Goal: Feedback & Contribution: Submit feedback/report problem

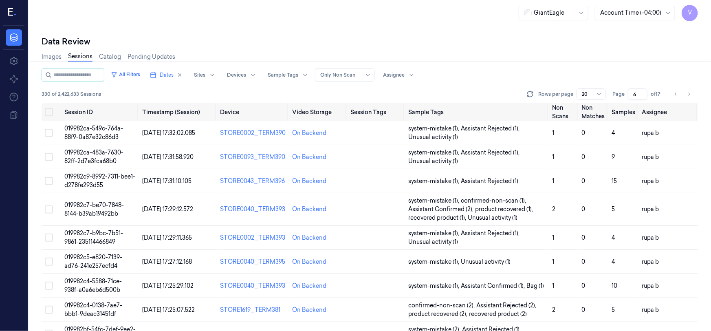
drag, startPoint x: 636, startPoint y: 95, endPoint x: 624, endPoint y: 97, distance: 11.6
click at [624, 97] on div "Page 6 of 17" at bounding box center [638, 93] width 51 height 11
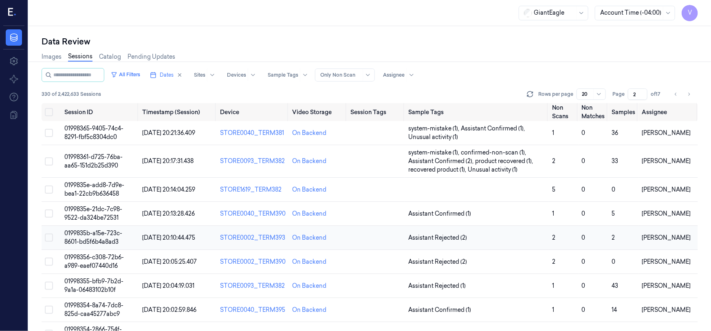
scroll to position [185, 0]
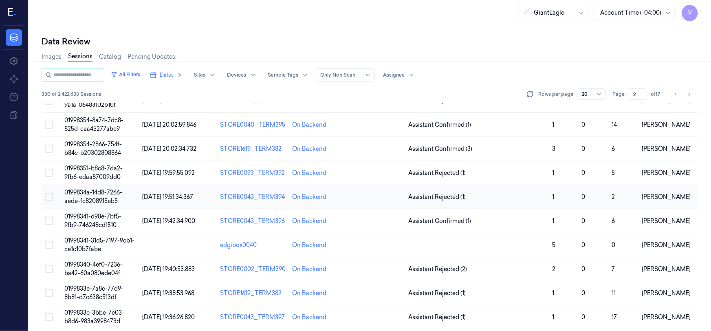
type input "2"
click at [104, 199] on span "0199834a-14d8-7266-aede-fc8208915eb5" at bounding box center [93, 197] width 58 height 16
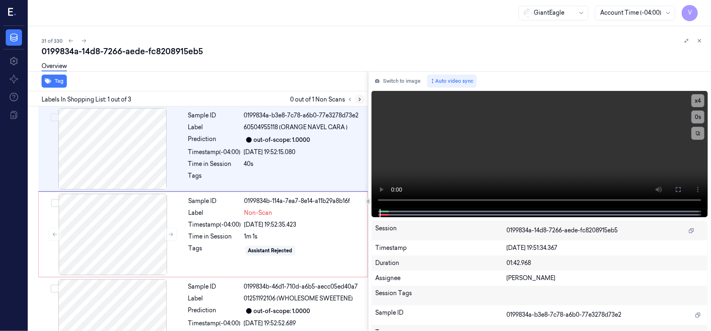
click at [360, 99] on icon at bounding box center [360, 99] width 2 height 3
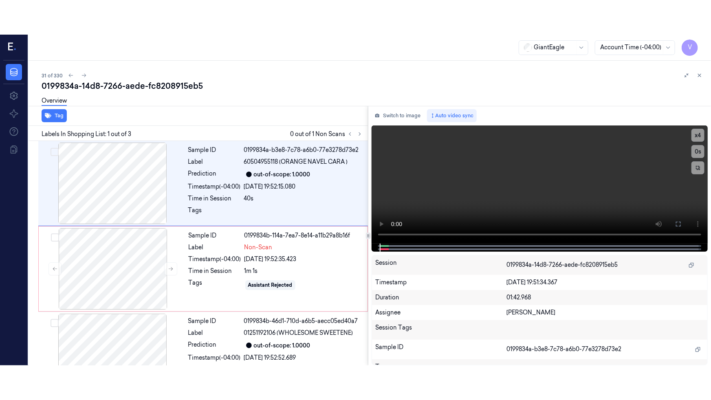
scroll to position [15, 0]
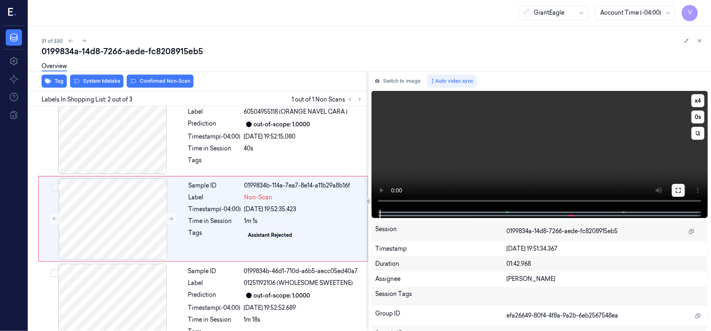
click at [681, 190] on icon at bounding box center [678, 190] width 7 height 7
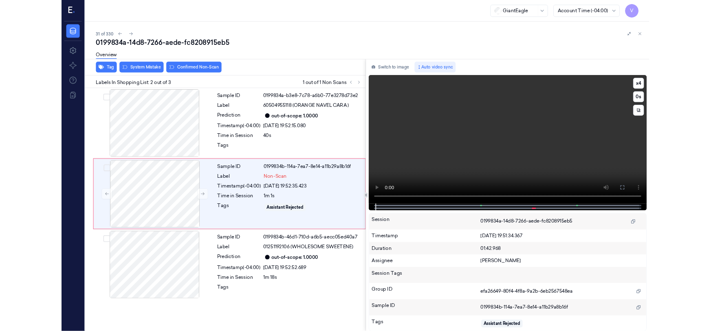
scroll to position [0, 0]
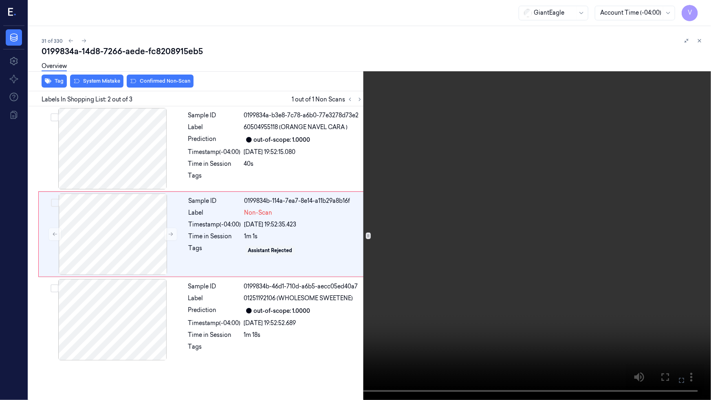
click at [536, 265] on video at bounding box center [355, 200] width 711 height 400
click at [0, 0] on icon at bounding box center [0, 0] width 0 height 0
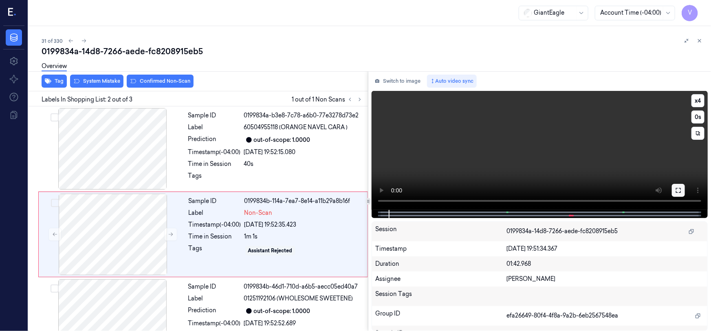
click at [676, 192] on icon at bounding box center [678, 190] width 7 height 7
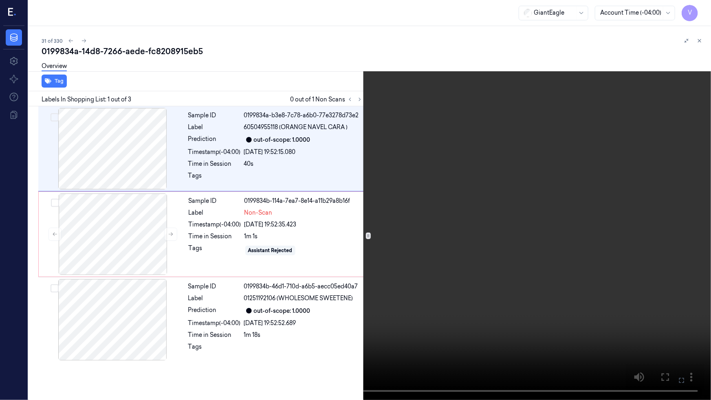
click at [0, 0] on icon at bounding box center [0, 0] width 0 height 0
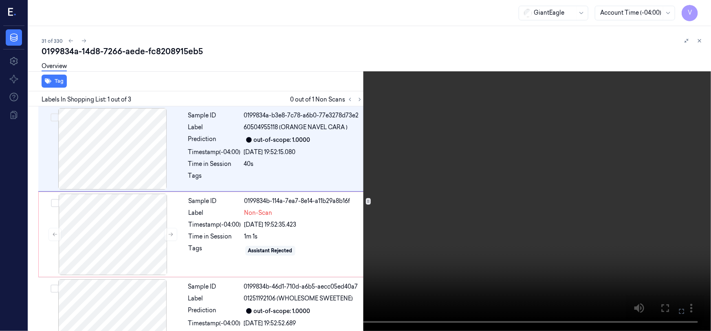
scroll to position [15, 0]
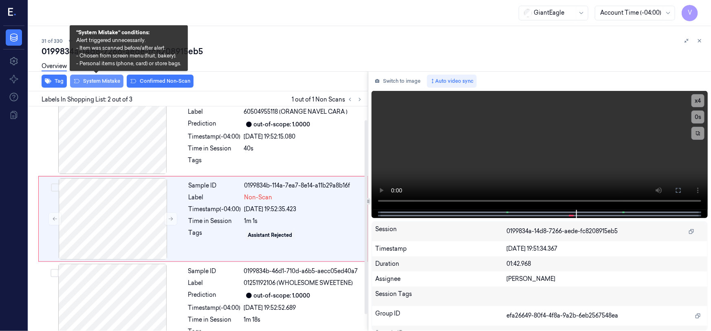
click at [99, 81] on button "System Mistake" at bounding box center [96, 81] width 53 height 13
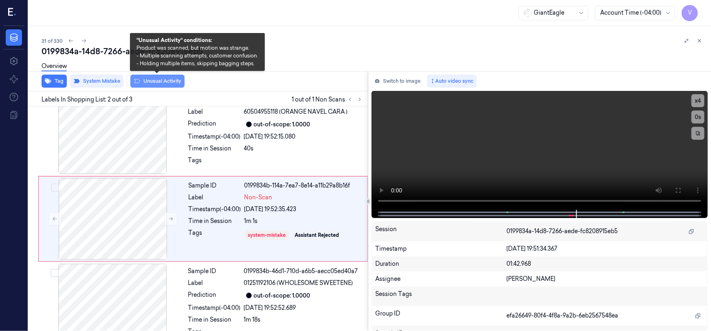
click at [167, 79] on button "Unusual Activity" at bounding box center [157, 81] width 54 height 13
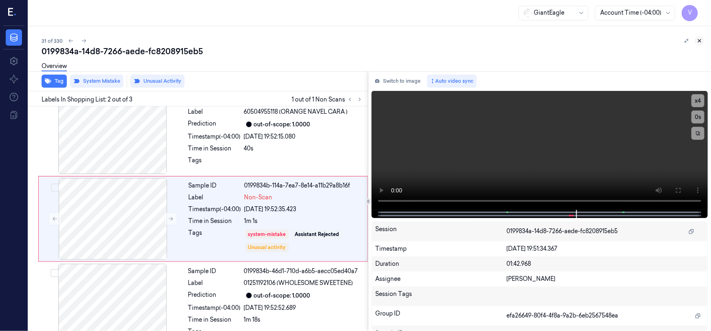
click at [697, 41] on icon at bounding box center [700, 41] width 6 height 6
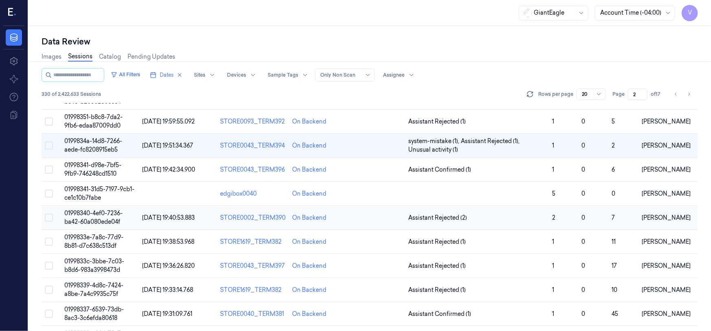
scroll to position [238, 0]
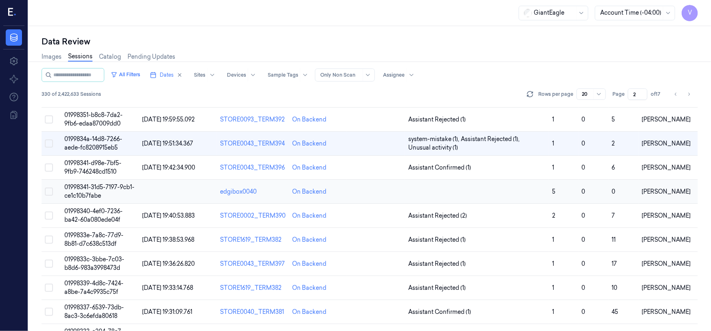
click at [96, 187] on span "01998341-31d5-7197-9cb1-ce1c10b7fabe" at bounding box center [99, 191] width 70 height 16
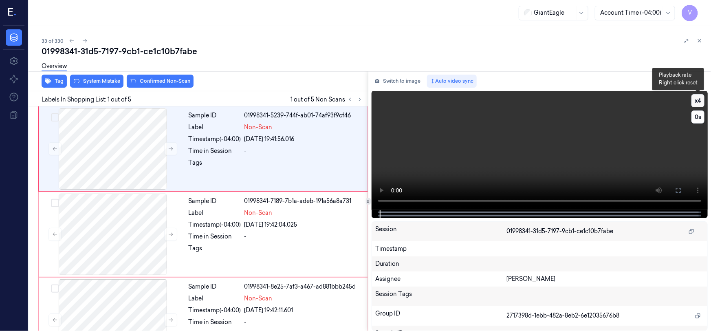
click at [695, 101] on button "x 4" at bounding box center [698, 100] width 13 height 13
click at [695, 99] on button "x 1" at bounding box center [698, 100] width 13 height 13
click at [171, 150] on icon at bounding box center [171, 149] width 6 height 6
click at [170, 147] on icon at bounding box center [171, 149] width 6 height 6
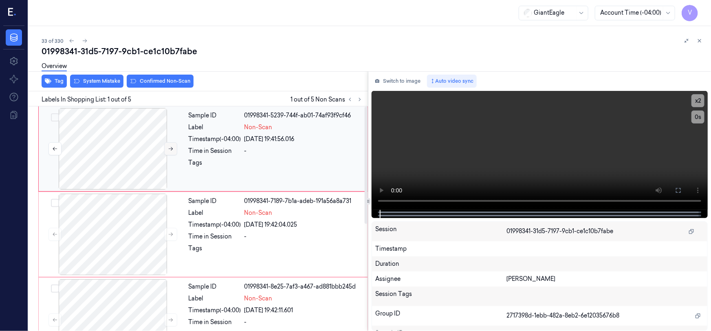
click at [170, 147] on icon at bounding box center [171, 149] width 6 height 6
click at [677, 191] on icon at bounding box center [678, 190] width 7 height 7
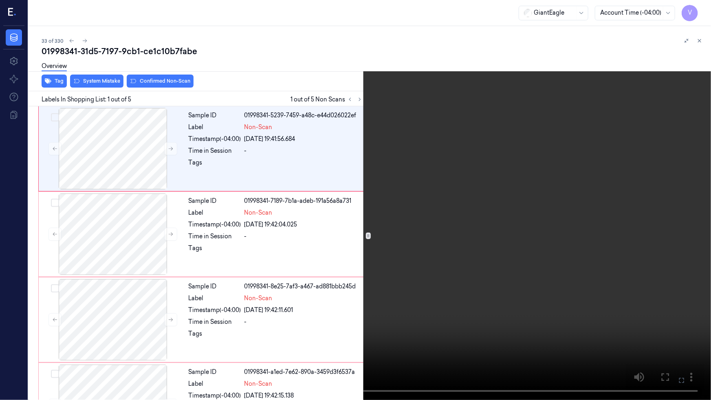
click at [575, 250] on video at bounding box center [355, 200] width 711 height 400
click at [220, 271] on video at bounding box center [355, 200] width 711 height 400
click at [490, 265] on video at bounding box center [355, 200] width 711 height 400
click at [0, 0] on icon at bounding box center [0, 0] width 0 height 0
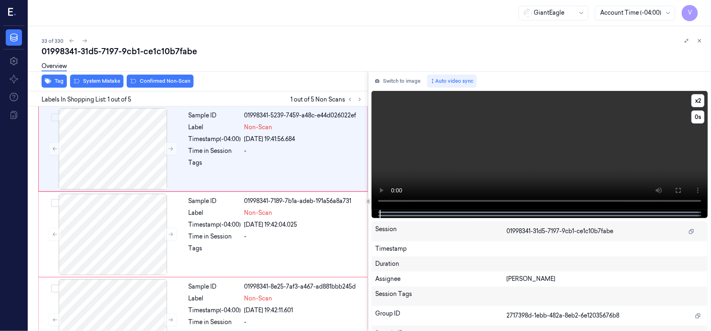
click at [462, 175] on video at bounding box center [540, 150] width 336 height 119
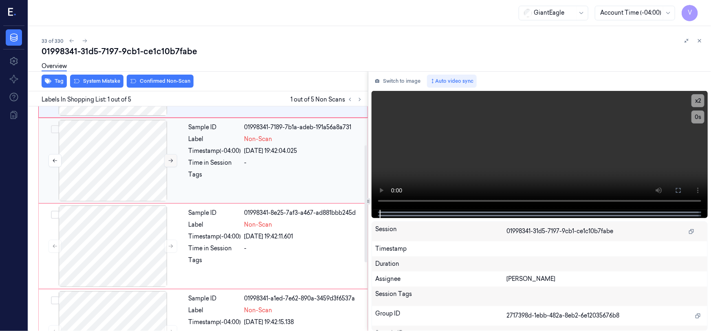
click at [165, 159] on button at bounding box center [170, 160] width 13 height 13
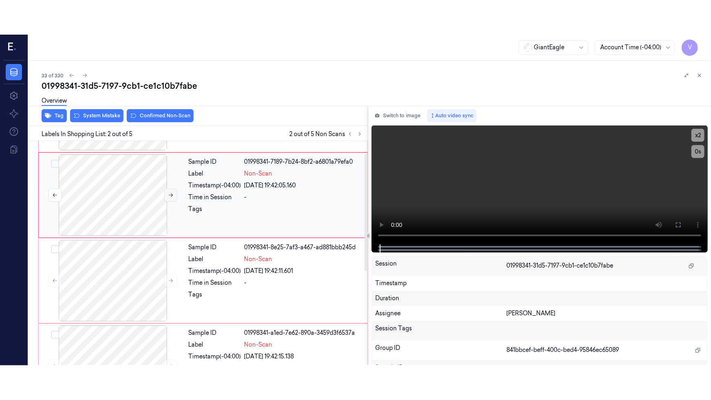
scroll to position [15, 0]
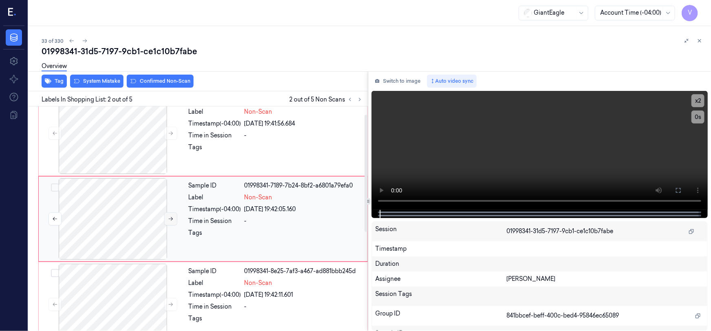
click at [171, 217] on icon at bounding box center [171, 219] width 6 height 6
click at [556, 174] on video at bounding box center [540, 150] width 336 height 119
click at [682, 194] on button at bounding box center [678, 190] width 13 height 13
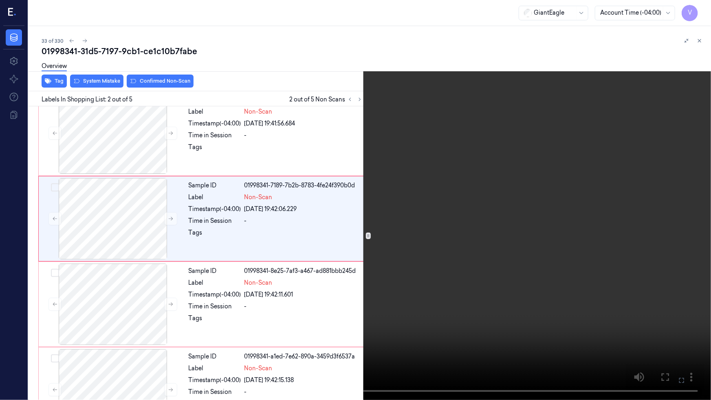
click at [414, 297] on video at bounding box center [355, 200] width 711 height 400
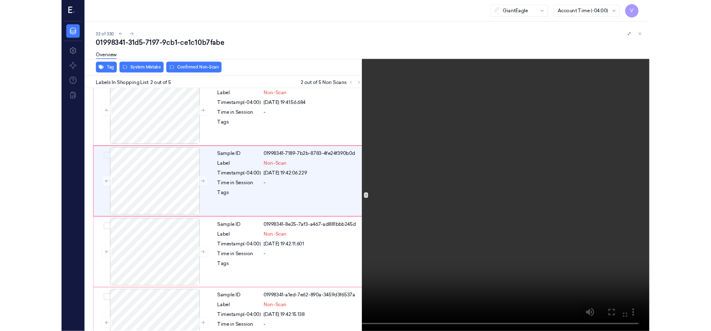
scroll to position [0, 0]
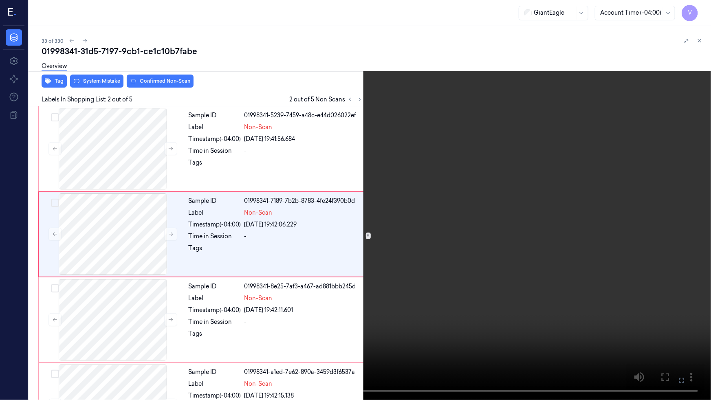
click at [0, 0] on button at bounding box center [0, 0] width 0 height 0
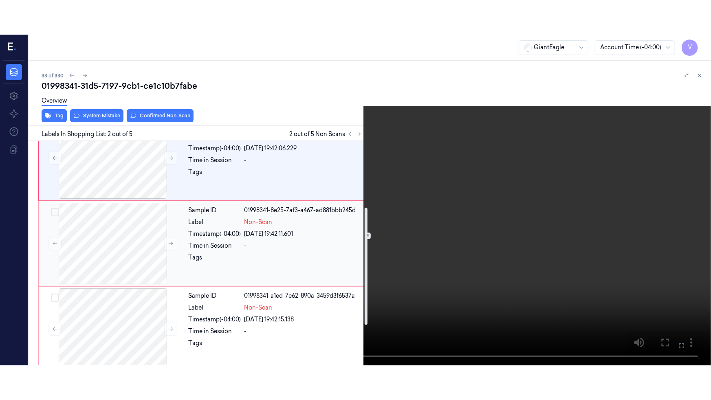
scroll to position [185, 0]
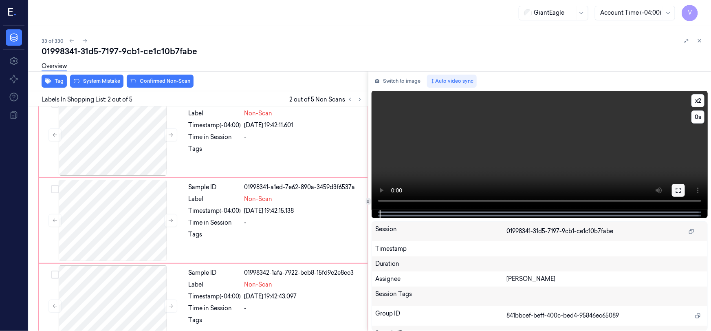
click at [678, 193] on icon at bounding box center [678, 190] width 7 height 7
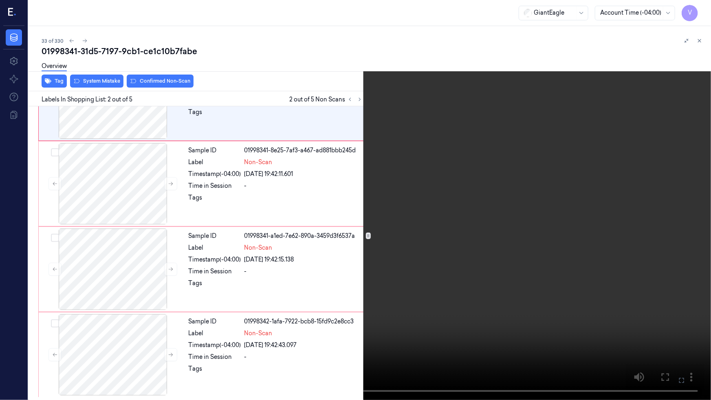
click at [567, 279] on video at bounding box center [355, 200] width 711 height 400
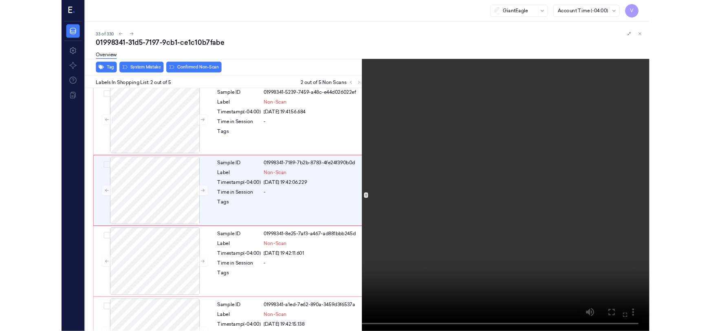
scroll to position [0, 0]
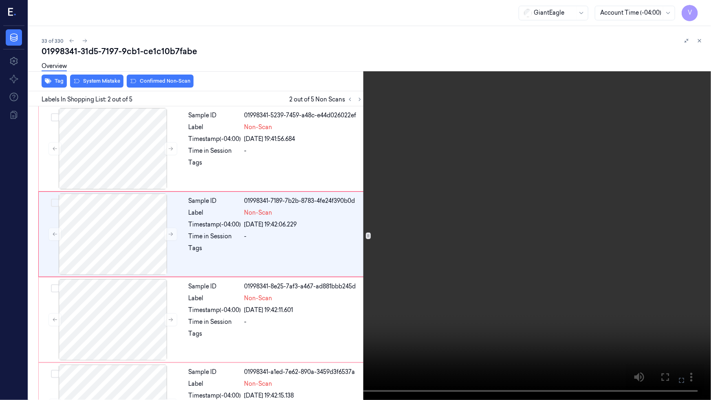
click at [457, 265] on video at bounding box center [355, 200] width 711 height 400
click at [0, 0] on button at bounding box center [0, 0] width 0 height 0
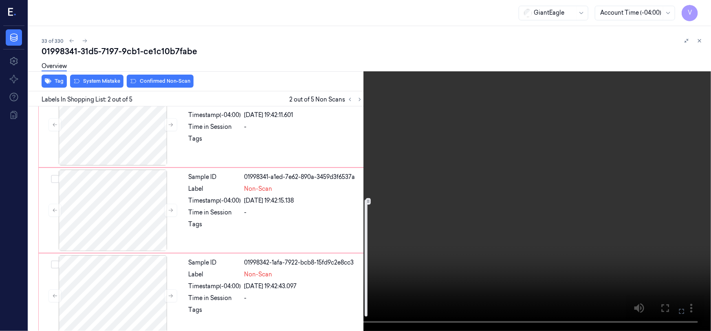
scroll to position [205, 0]
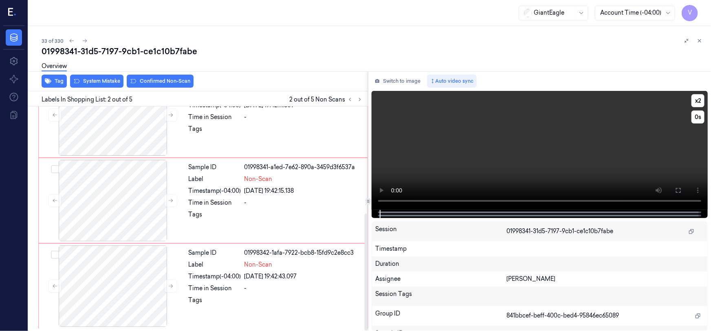
click at [591, 163] on video at bounding box center [540, 150] width 336 height 119
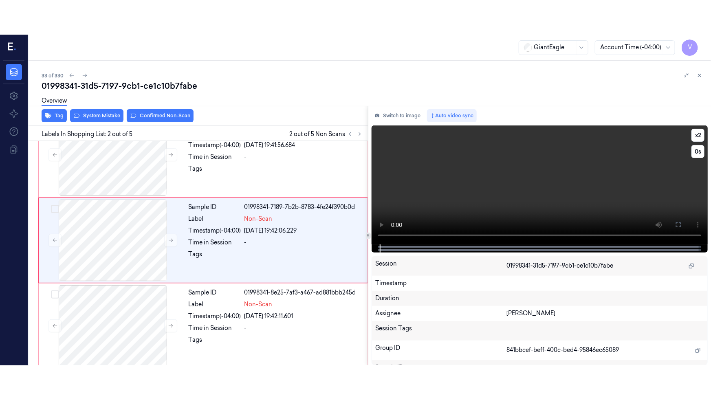
scroll to position [15, 0]
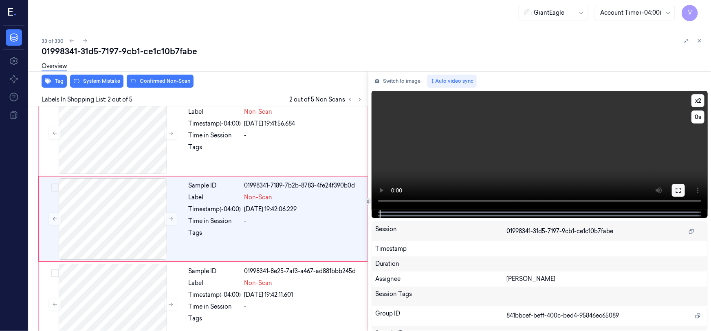
click at [675, 190] on button at bounding box center [678, 190] width 13 height 13
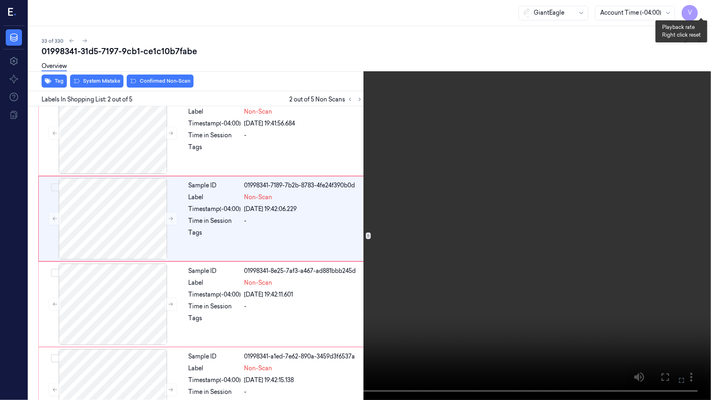
click at [702, 9] on button "x 2" at bounding box center [701, 9] width 13 height 13
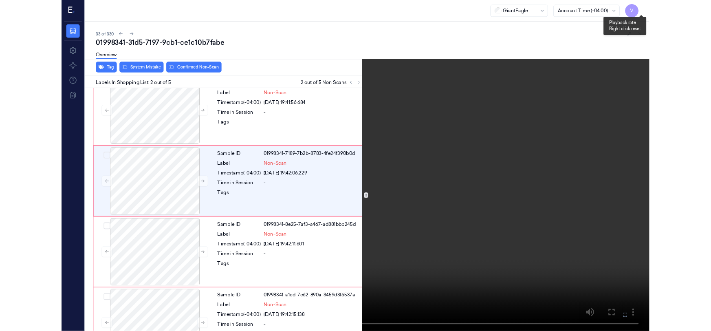
scroll to position [0, 0]
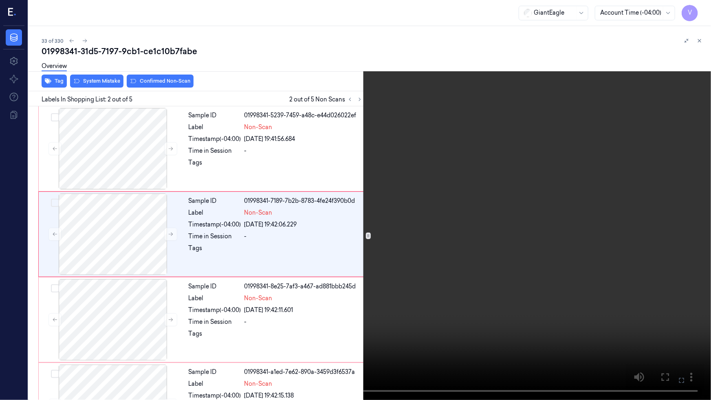
click at [504, 281] on video at bounding box center [355, 200] width 711 height 400
click at [459, 309] on video at bounding box center [355, 200] width 711 height 400
click at [341, 104] on video at bounding box center [355, 200] width 711 height 400
click at [0, 0] on icon at bounding box center [0, 0] width 0 height 0
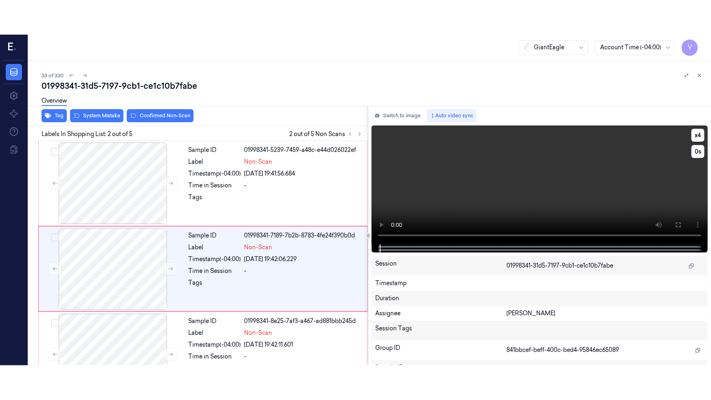
scroll to position [15, 0]
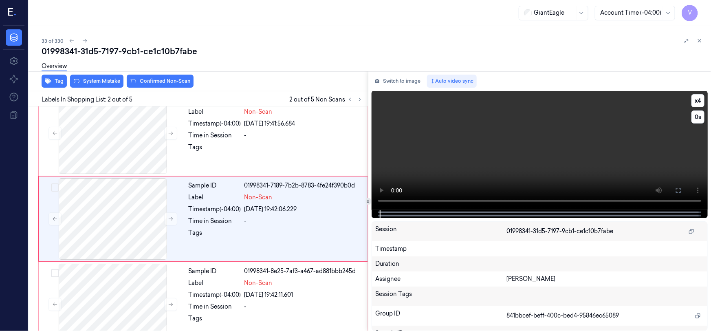
click at [575, 171] on video at bounding box center [540, 150] width 336 height 119
click at [678, 190] on icon at bounding box center [678, 190] width 7 height 7
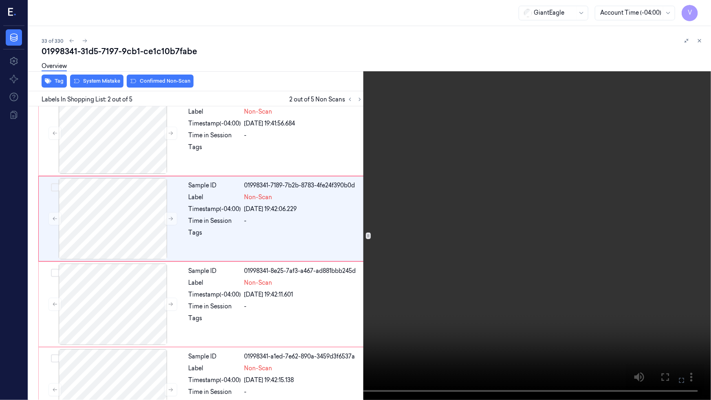
click at [473, 219] on video at bounding box center [355, 200] width 711 height 400
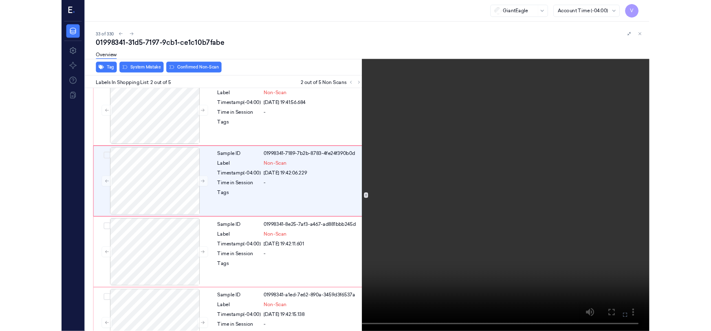
scroll to position [0, 0]
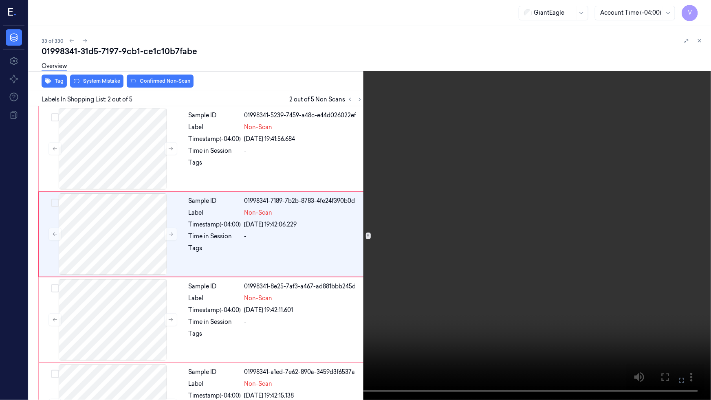
click at [366, 205] on video at bounding box center [355, 200] width 711 height 400
click at [704, 5] on button "x 4" at bounding box center [701, 9] width 13 height 13
click at [0, 0] on icon at bounding box center [0, 0] width 0 height 0
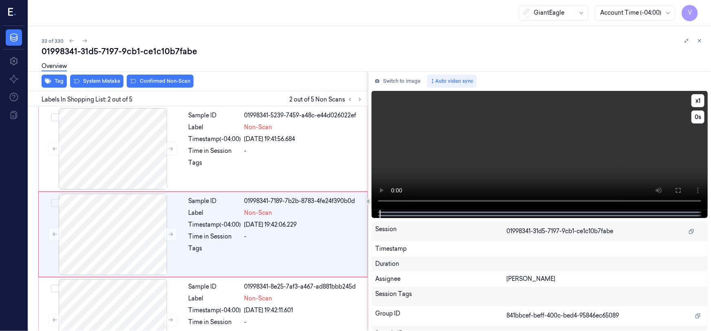
click at [525, 143] on video at bounding box center [540, 150] width 336 height 119
click at [111, 138] on div at bounding box center [112, 149] width 145 height 82
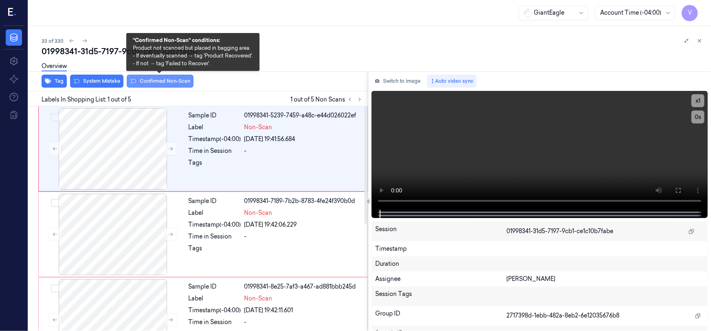
click at [163, 82] on button "Confirmed Non-Scan" at bounding box center [160, 81] width 67 height 13
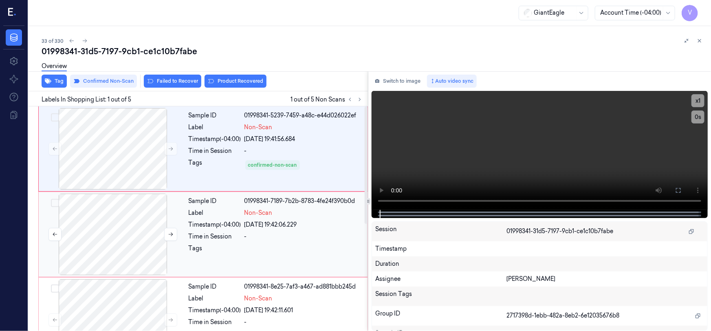
click at [144, 227] on div at bounding box center [112, 235] width 145 height 82
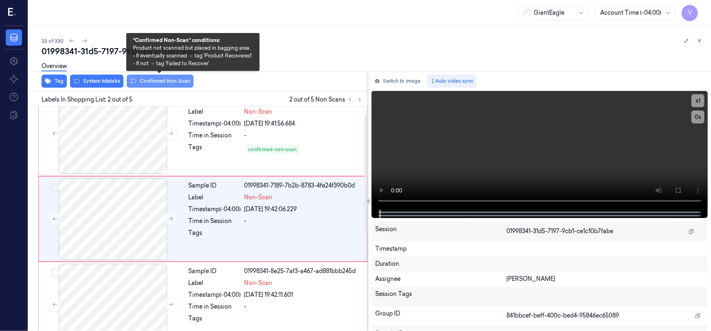
click at [160, 81] on button "Confirmed Non-Scan" at bounding box center [160, 81] width 67 height 13
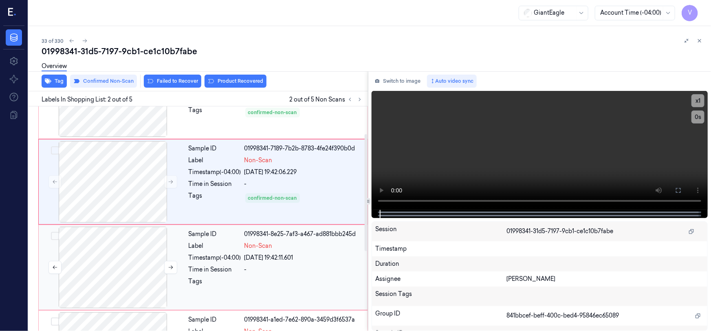
click at [175, 256] on div at bounding box center [112, 268] width 145 height 82
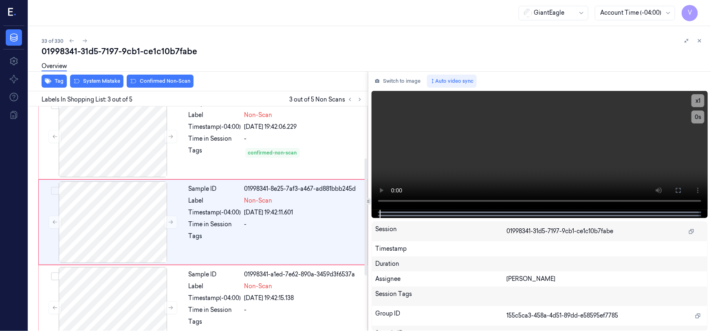
scroll to position [101, 0]
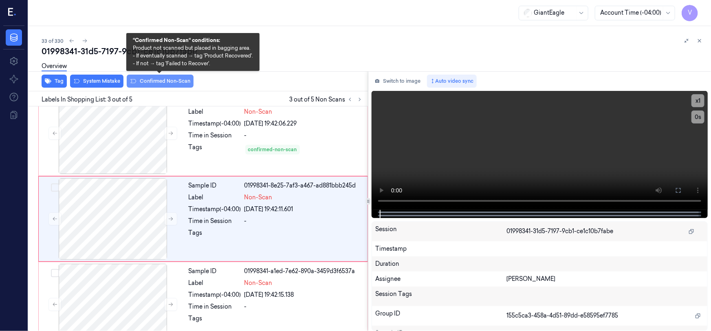
click at [159, 82] on button "Confirmed Non-Scan" at bounding box center [160, 81] width 67 height 13
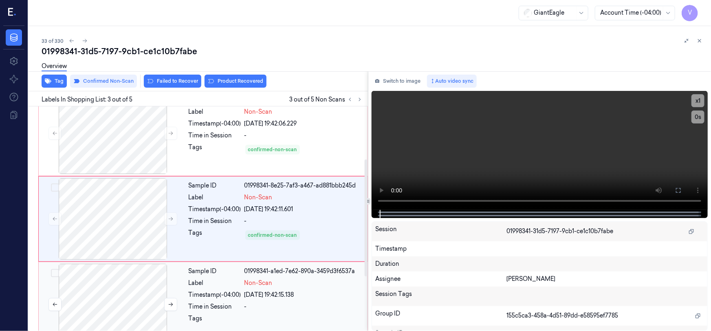
click at [175, 286] on div at bounding box center [112, 305] width 145 height 82
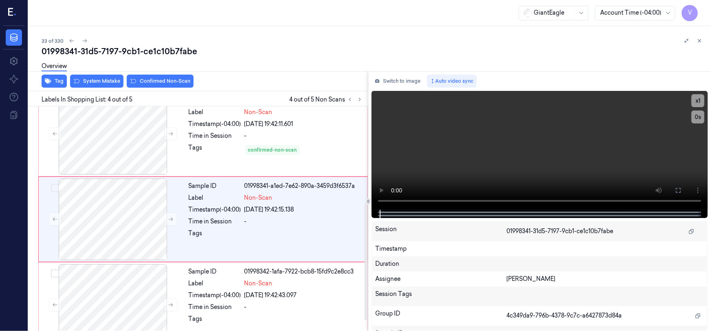
scroll to position [187, 0]
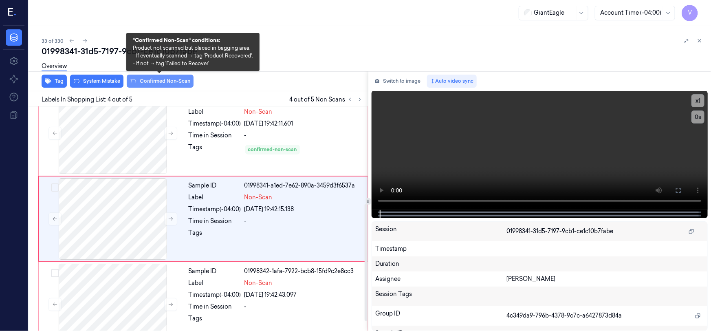
click at [163, 82] on button "Confirmed Non-Scan" at bounding box center [160, 81] width 67 height 13
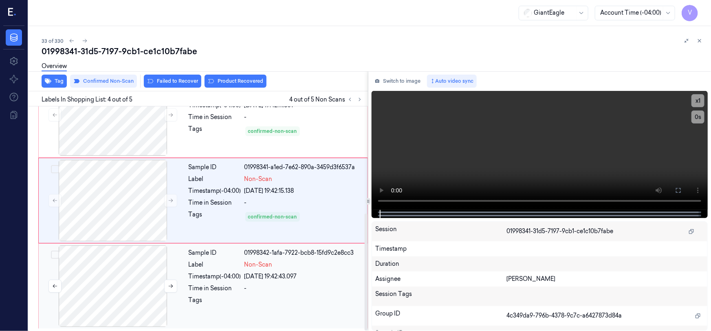
click at [172, 272] on div at bounding box center [112, 286] width 145 height 82
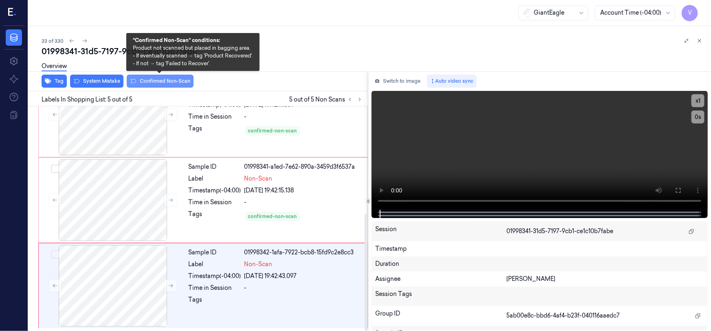
click at [155, 80] on button "Confirmed Non-Scan" at bounding box center [160, 81] width 67 height 13
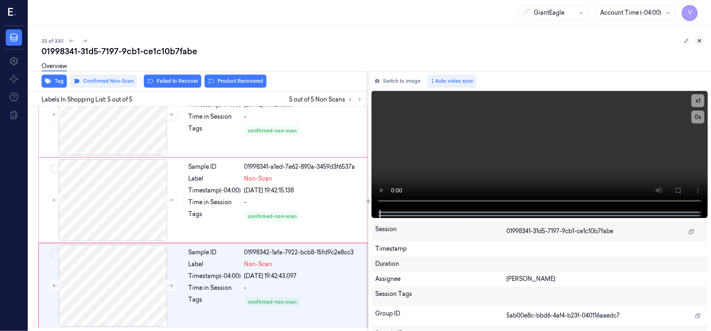
click at [699, 43] on icon at bounding box center [700, 41] width 6 height 6
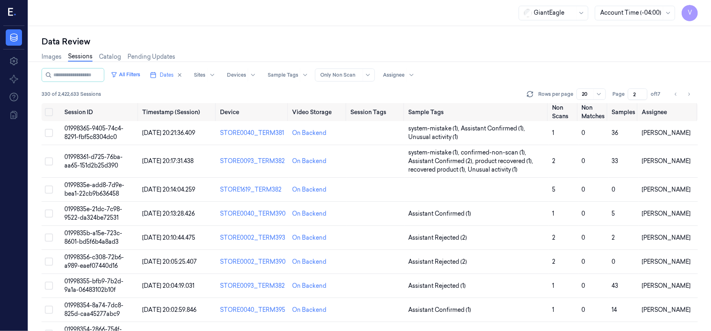
scroll to position [212, 0]
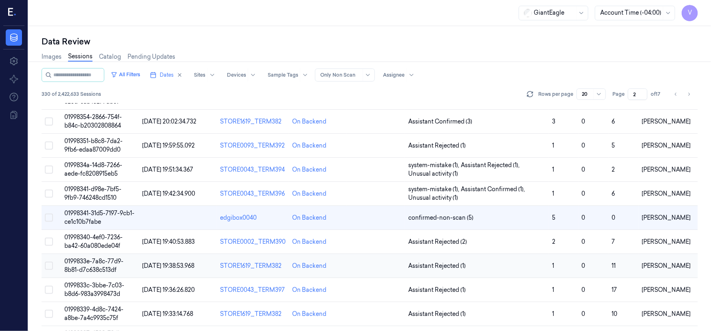
click at [101, 262] on span "0199833e-7a8c-77d9-8b81-d7c638c513df" at bounding box center [93, 266] width 59 height 16
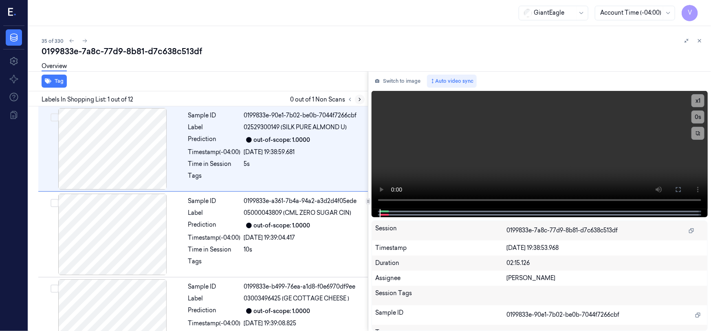
click at [360, 98] on icon at bounding box center [360, 99] width 2 height 3
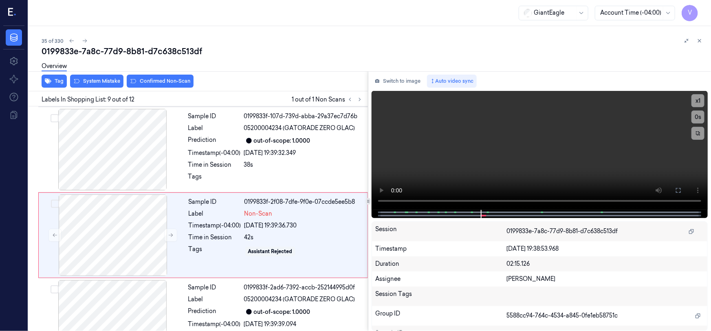
scroll to position [614, 0]
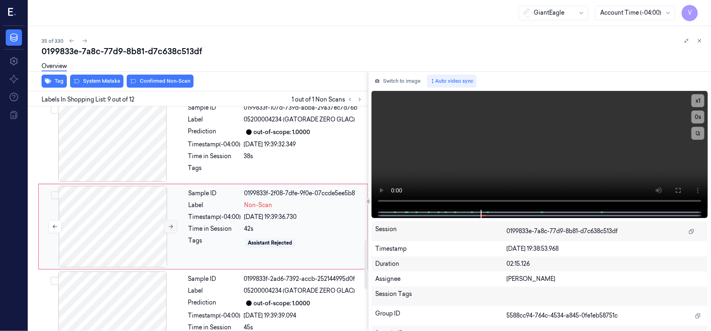
click at [170, 224] on icon at bounding box center [171, 227] width 6 height 6
click at [167, 220] on button at bounding box center [170, 226] width 13 height 13
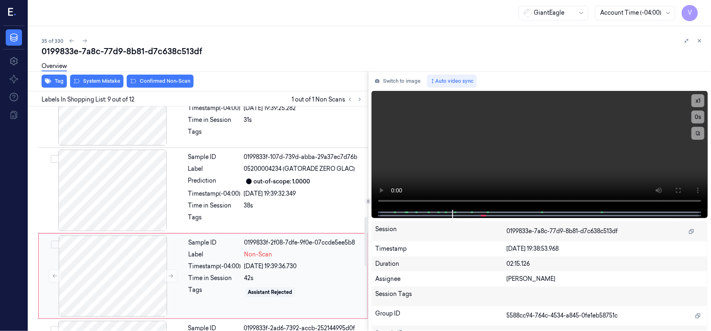
scroll to position [503, 0]
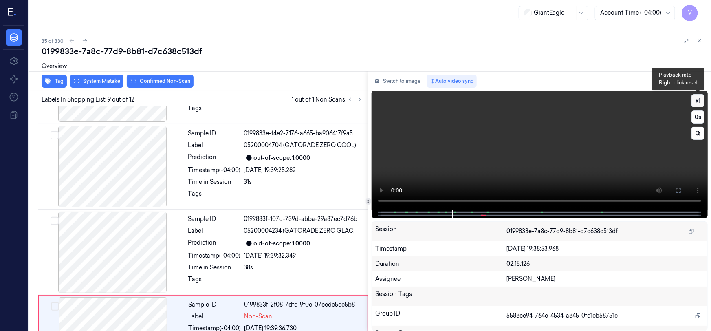
click at [699, 99] on button "x 1" at bounding box center [698, 100] width 13 height 13
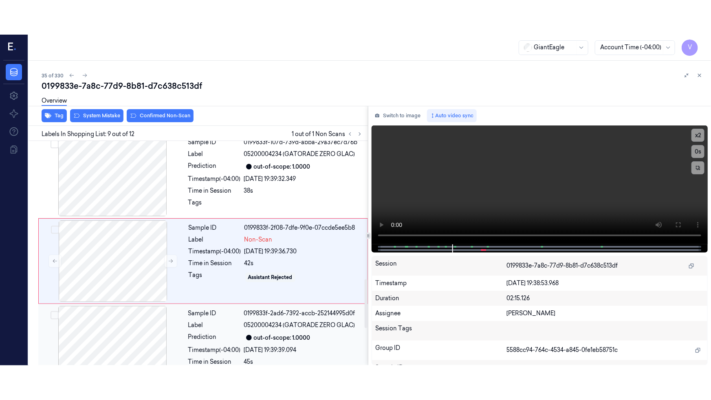
scroll to position [651, 0]
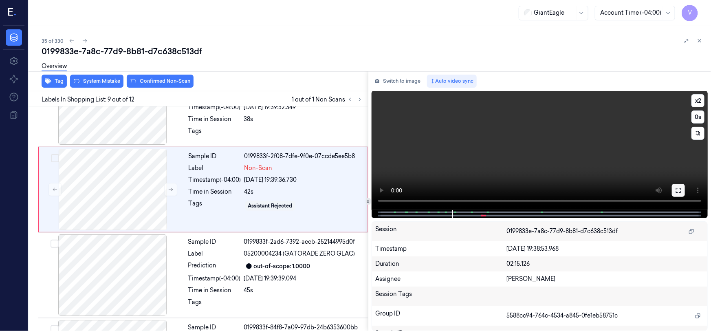
click at [677, 191] on icon at bounding box center [678, 190] width 7 height 7
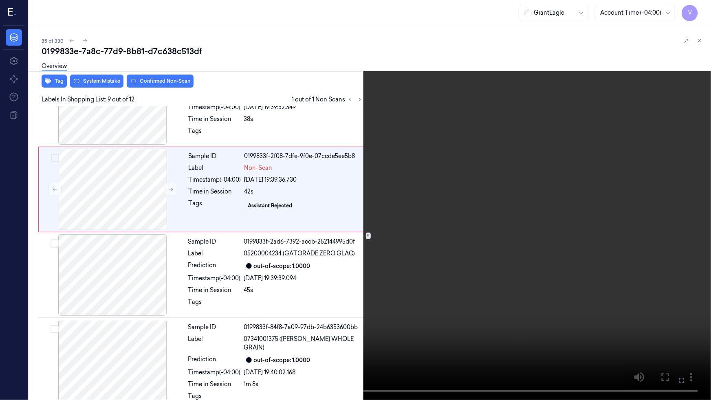
click at [325, 254] on video at bounding box center [355, 200] width 711 height 400
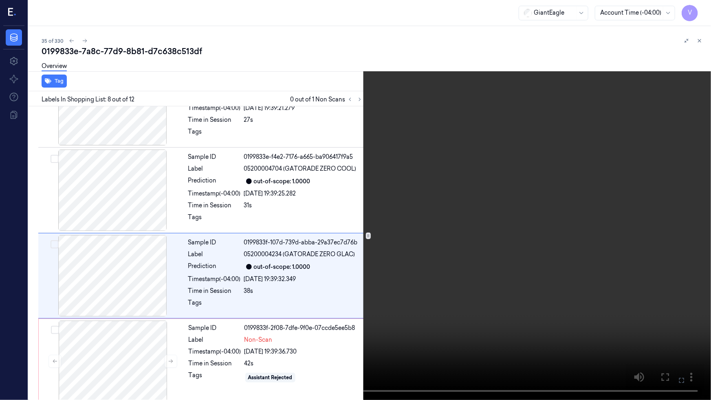
scroll to position [494, 0]
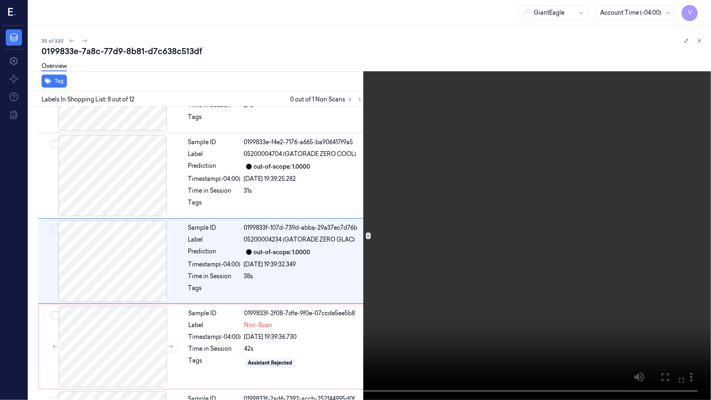
click at [447, 241] on video at bounding box center [355, 200] width 711 height 400
click at [399, 256] on video at bounding box center [355, 200] width 711 height 400
click at [403, 255] on video at bounding box center [355, 200] width 711 height 400
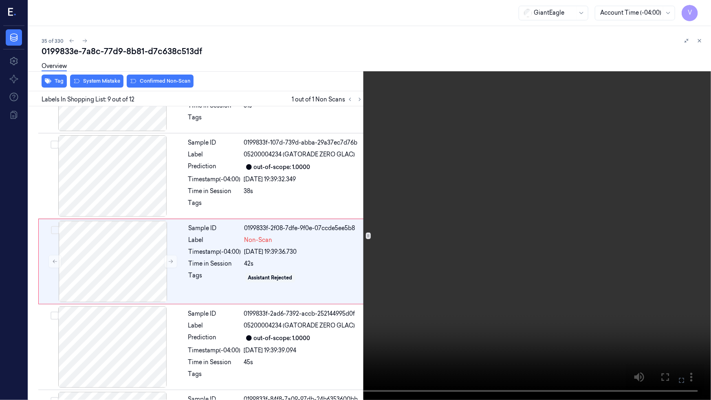
scroll to position [579, 0]
click at [371, 275] on video at bounding box center [355, 200] width 711 height 400
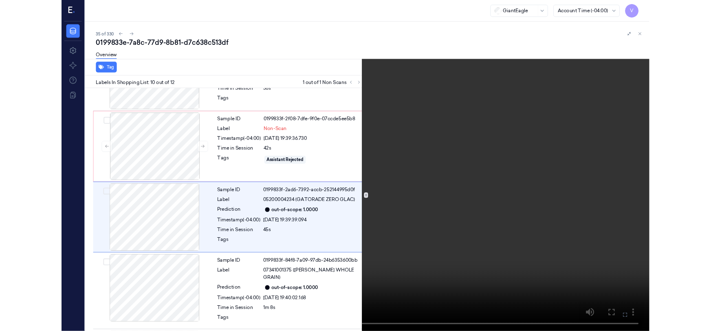
scroll to position [665, 0]
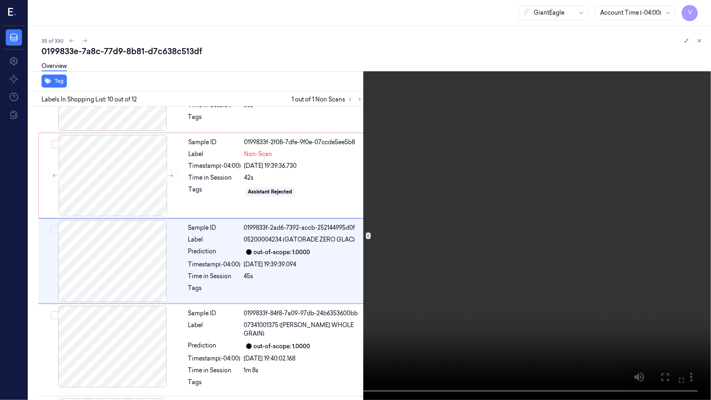
click at [374, 274] on video at bounding box center [355, 200] width 711 height 400
click at [0, 0] on icon at bounding box center [0, 0] width 0 height 0
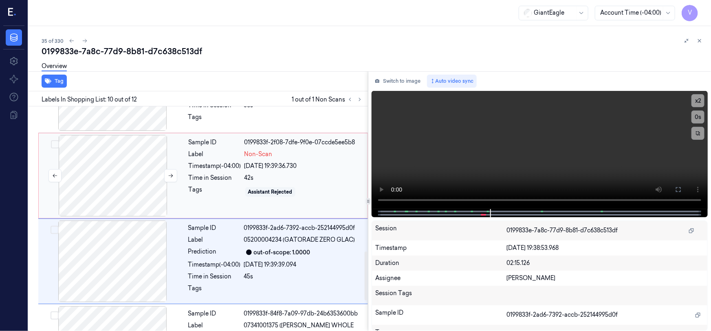
click at [102, 154] on div at bounding box center [112, 176] width 145 height 82
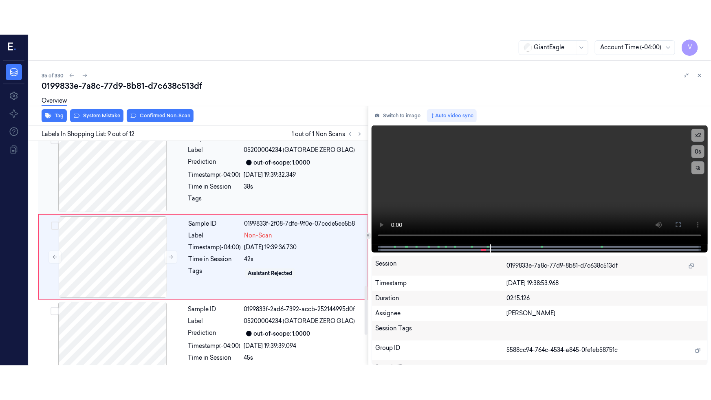
scroll to position [614, 0]
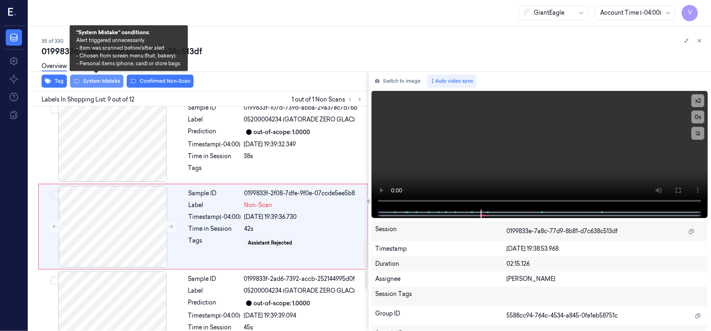
click at [94, 78] on button "System Mistake" at bounding box center [96, 81] width 53 height 13
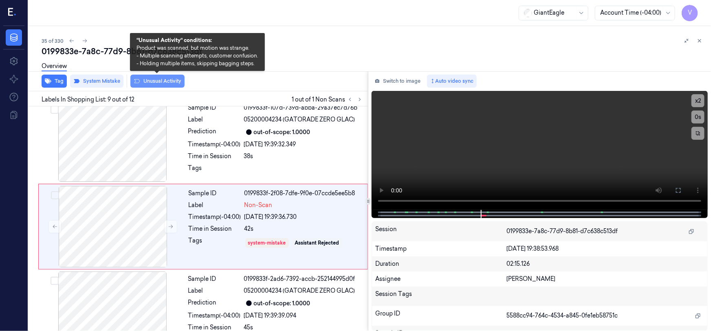
click at [154, 79] on button "Unusual Activity" at bounding box center [157, 81] width 54 height 13
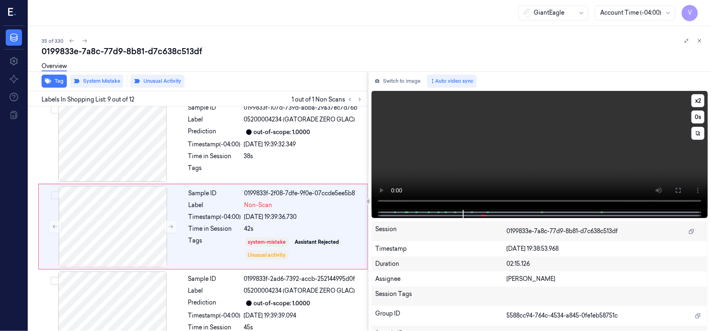
drag, startPoint x: 606, startPoint y: 167, endPoint x: 636, endPoint y: 177, distance: 31.8
click at [607, 167] on video at bounding box center [540, 150] width 336 height 119
click at [675, 188] on button at bounding box center [678, 190] width 13 height 13
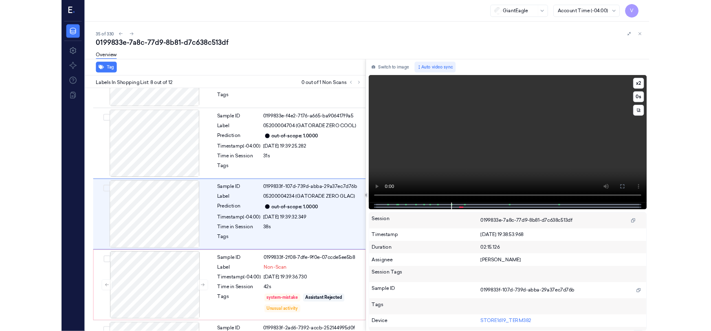
scroll to position [494, 0]
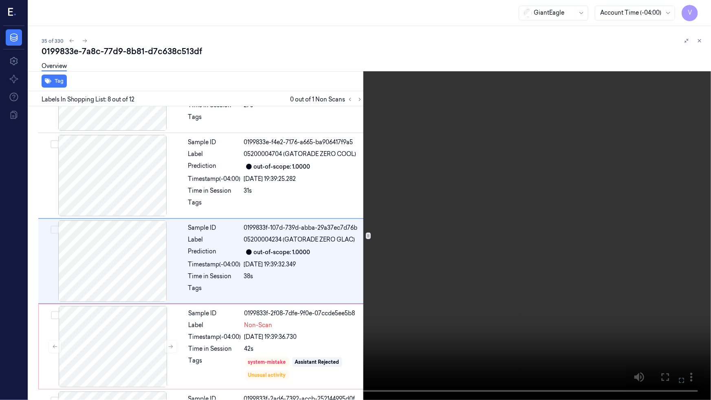
click at [0, 0] on button at bounding box center [0, 0] width 0 height 0
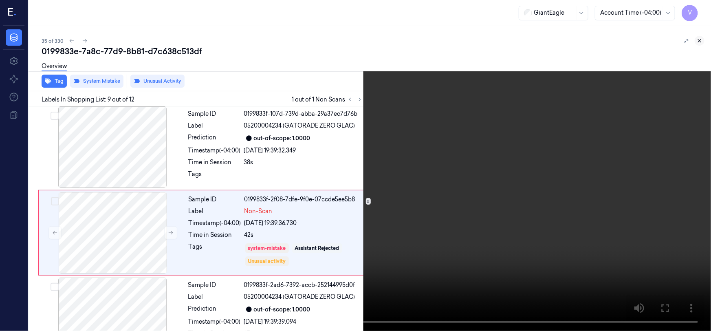
scroll to position [614, 0]
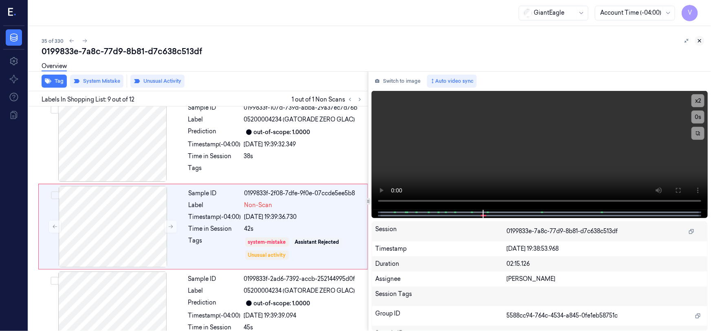
click at [700, 41] on icon at bounding box center [700, 41] width 3 height 3
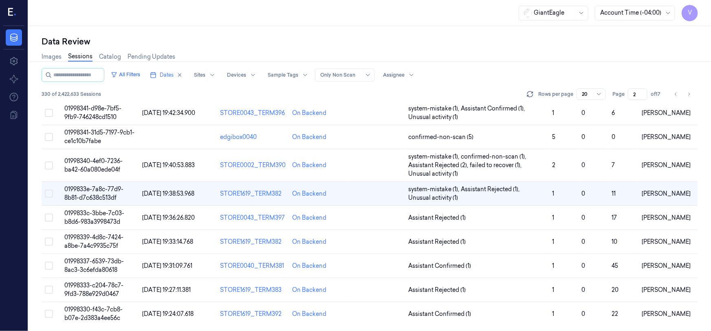
scroll to position [293, 0]
click at [91, 241] on td "01998339-4d8c-7424-a8be-7a4c9935c75f" at bounding box center [100, 241] width 78 height 24
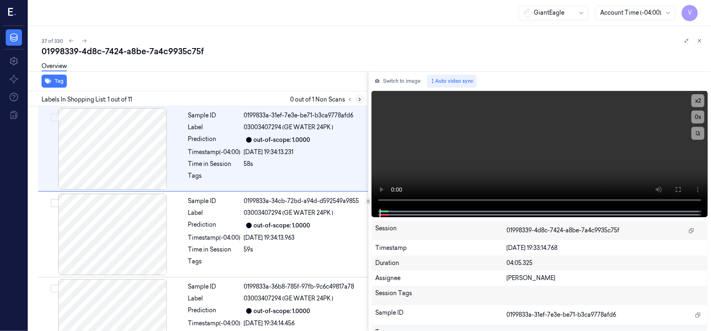
click at [358, 100] on icon at bounding box center [360, 100] width 6 height 6
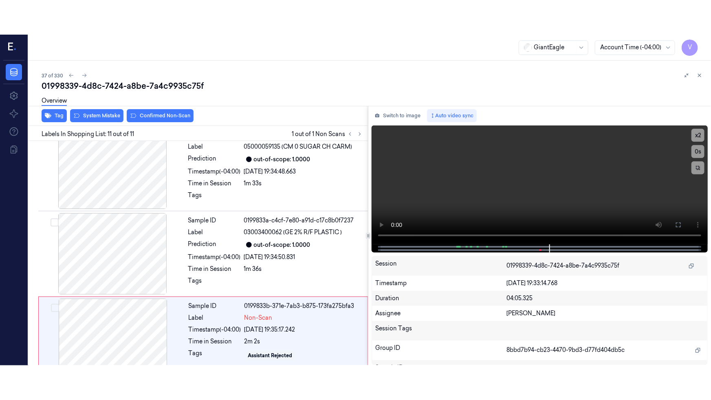
scroll to position [718, 0]
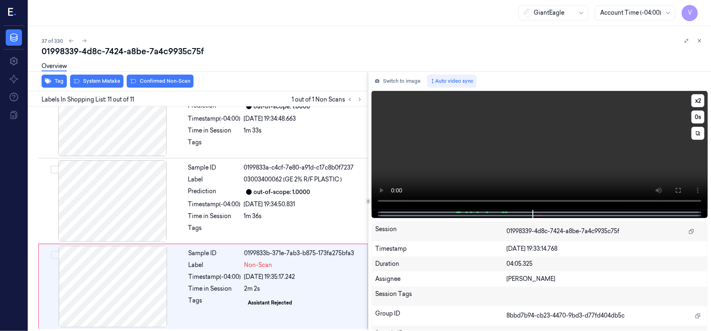
click at [562, 151] on video at bounding box center [540, 150] width 336 height 119
click at [680, 189] on icon at bounding box center [678, 190] width 7 height 7
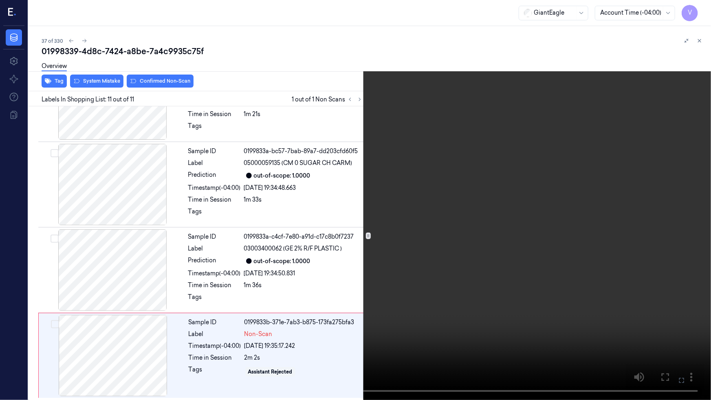
click at [603, 234] on video at bounding box center [355, 200] width 711 height 400
click at [0, 0] on icon at bounding box center [0, 0] width 0 height 0
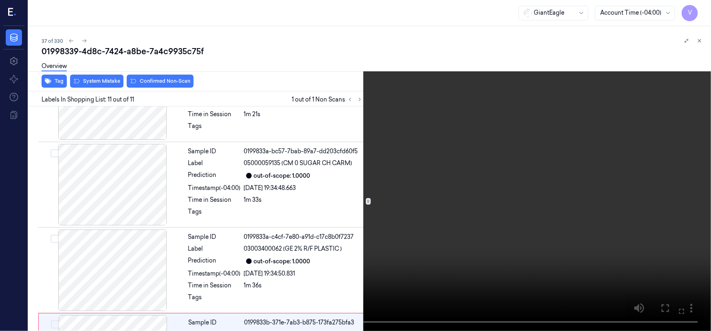
scroll to position [718, 0]
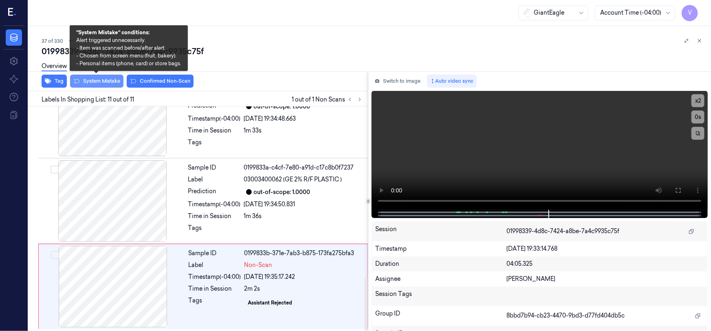
click at [102, 77] on button "System Mistake" at bounding box center [96, 81] width 53 height 13
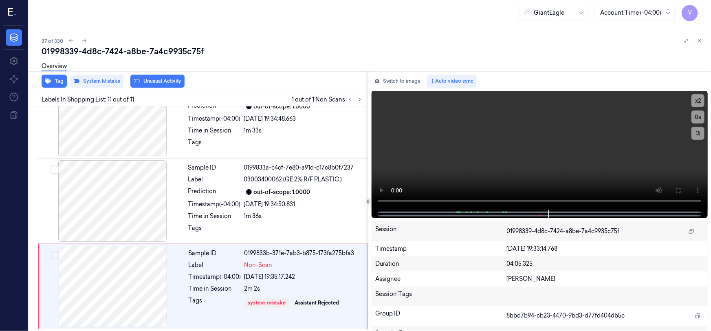
click at [699, 36] on div at bounding box center [693, 41] width 23 height 10
click at [699, 41] on icon at bounding box center [700, 41] width 3 height 3
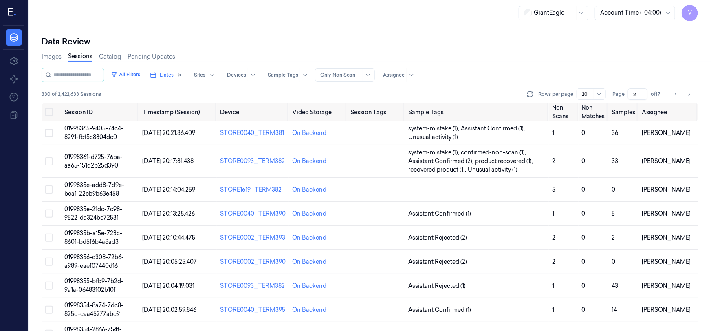
scroll to position [293, 0]
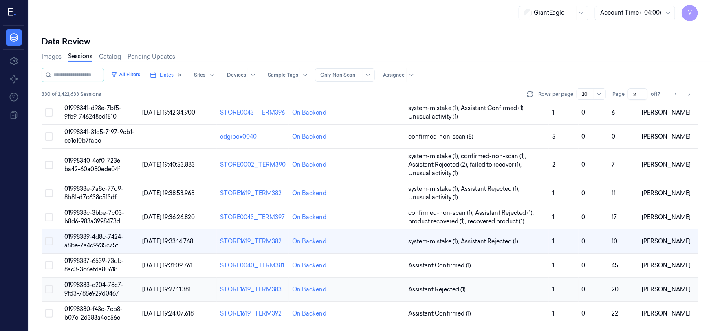
click at [93, 280] on td "01998333-c204-78c7-9fd3-788e929d0467" at bounding box center [100, 290] width 78 height 24
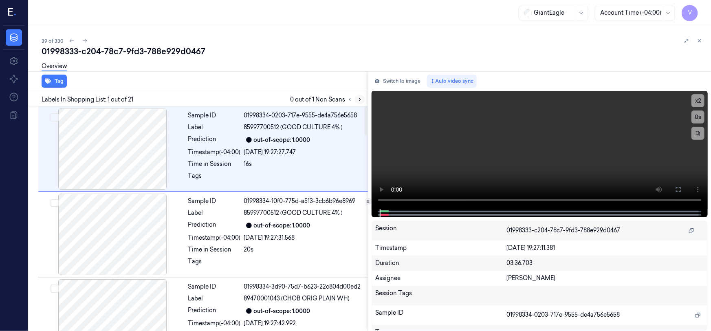
click at [359, 98] on icon at bounding box center [360, 100] width 6 height 6
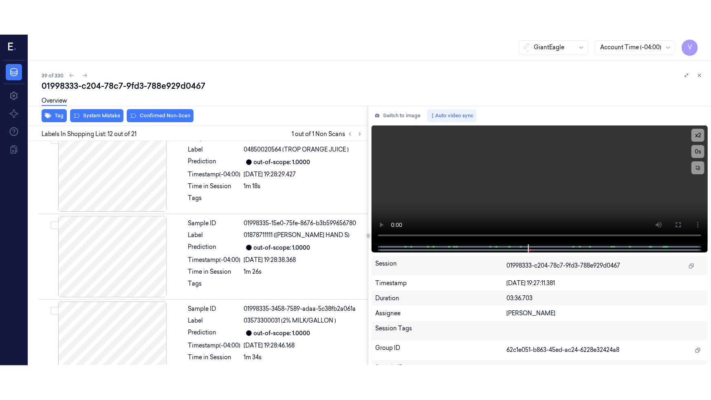
scroll to position [871, 0]
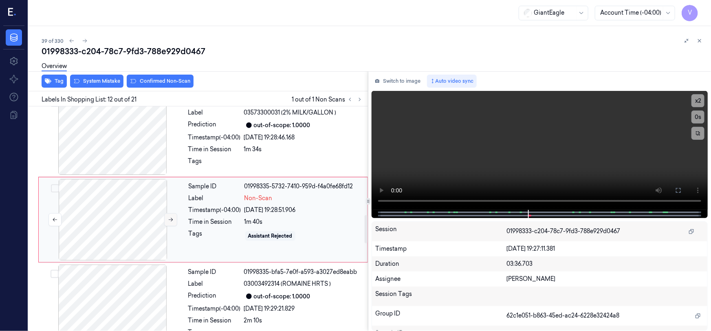
click at [171, 218] on icon at bounding box center [171, 220] width 6 height 6
click at [680, 192] on icon at bounding box center [678, 190] width 7 height 7
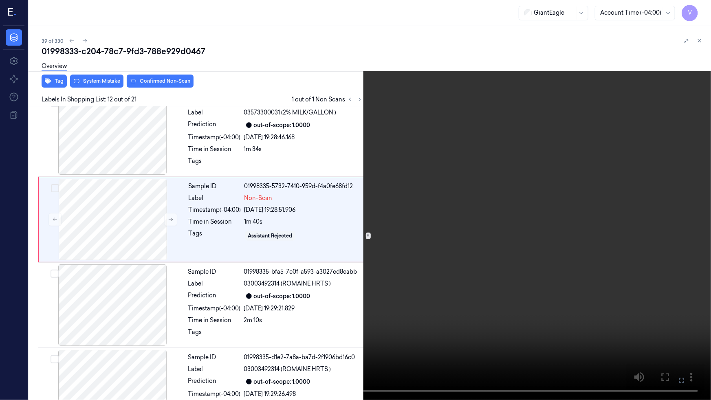
drag, startPoint x: 473, startPoint y: 254, endPoint x: 482, endPoint y: 257, distance: 9.3
click at [477, 256] on video at bounding box center [355, 200] width 711 height 400
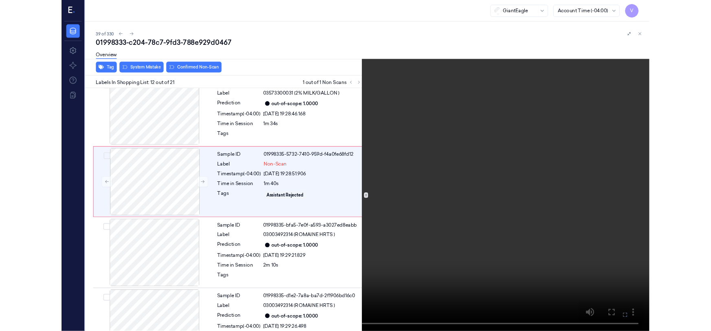
scroll to position [836, 0]
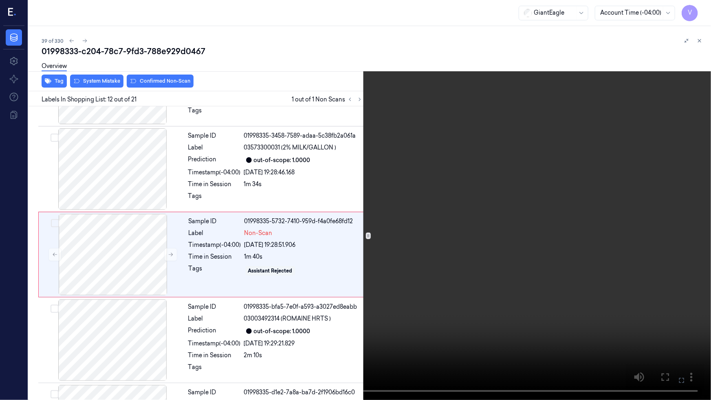
click at [0, 0] on icon at bounding box center [0, 0] width 0 height 0
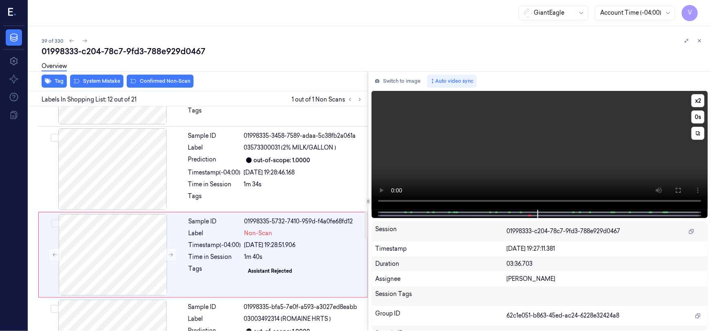
click at [433, 158] on video at bounding box center [540, 150] width 336 height 119
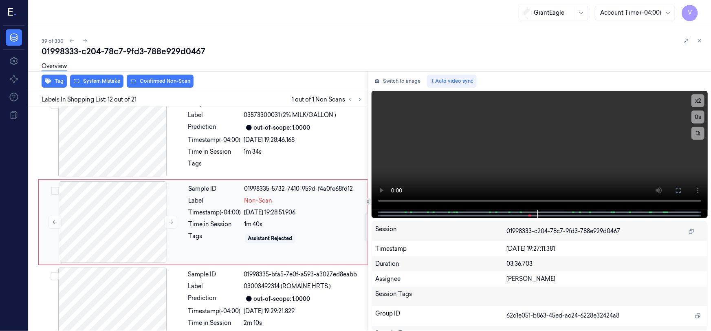
scroll to position [871, 0]
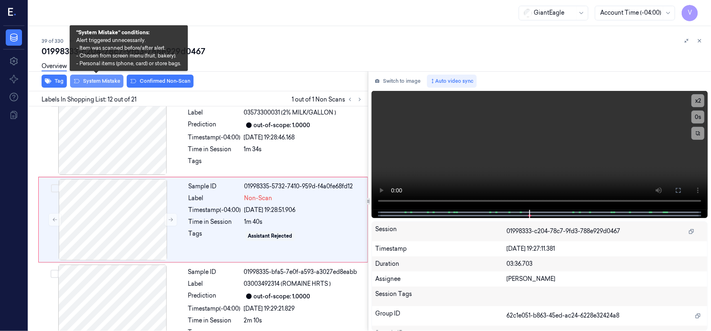
click at [108, 79] on button "System Mistake" at bounding box center [96, 81] width 53 height 13
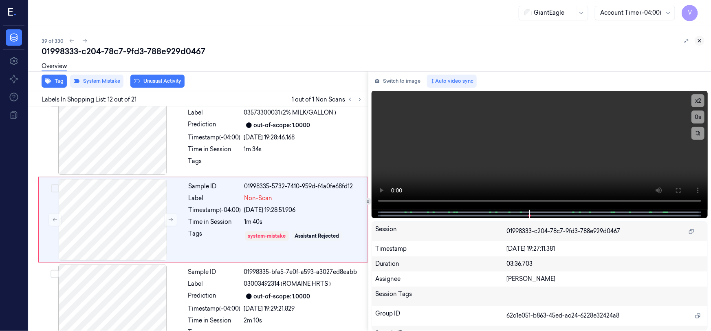
click at [700, 38] on icon at bounding box center [700, 41] width 6 height 6
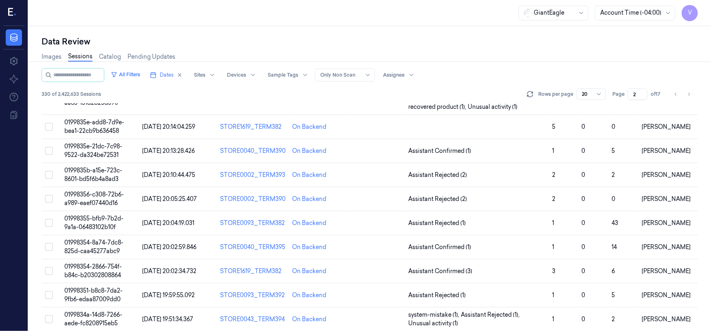
scroll to position [293, 0]
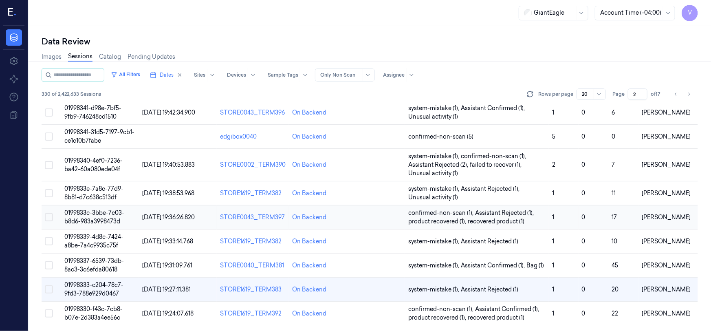
click at [518, 218] on span "recovered product (1)" at bounding box center [496, 221] width 57 height 9
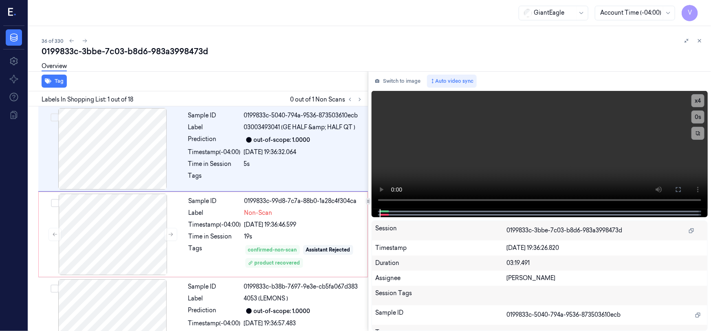
drag, startPoint x: 698, startPoint y: 40, endPoint x: 698, endPoint y: 51, distance: 11.0
click at [698, 40] on icon at bounding box center [700, 41] width 6 height 6
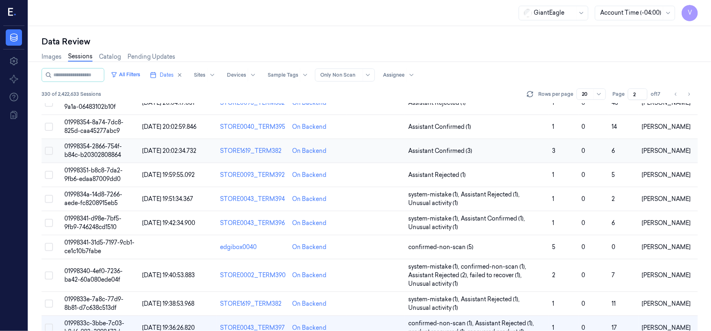
scroll to position [219, 0]
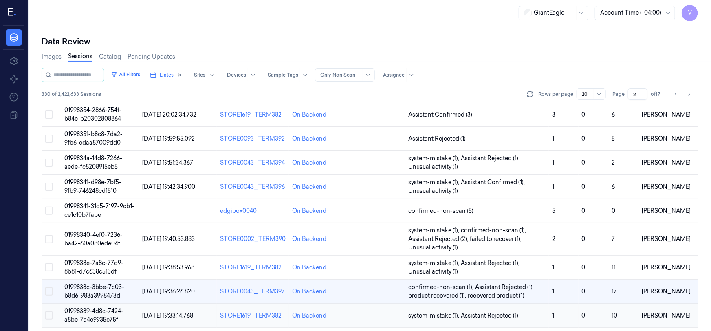
click at [47, 314] on button "Select row" at bounding box center [49, 315] width 8 height 8
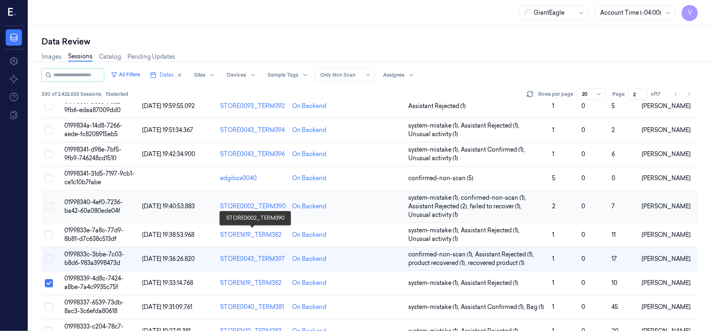
scroll to position [293, 0]
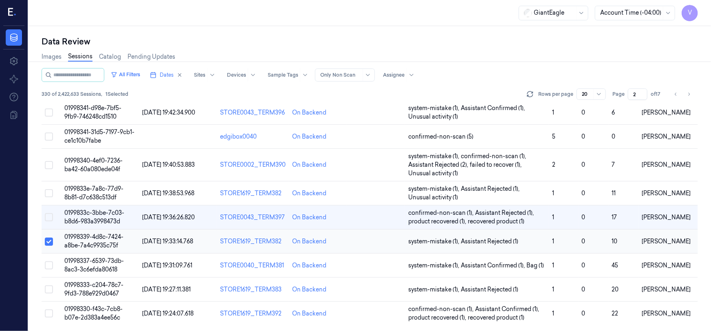
drag, startPoint x: 52, startPoint y: 238, endPoint x: 62, endPoint y: 241, distance: 10.6
click at [52, 238] on button "Select row" at bounding box center [49, 242] width 8 height 8
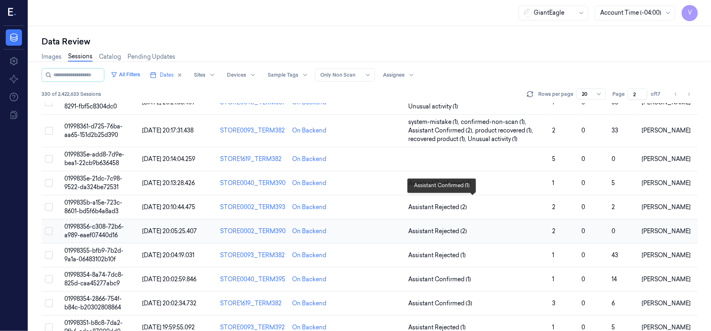
scroll to position [0, 0]
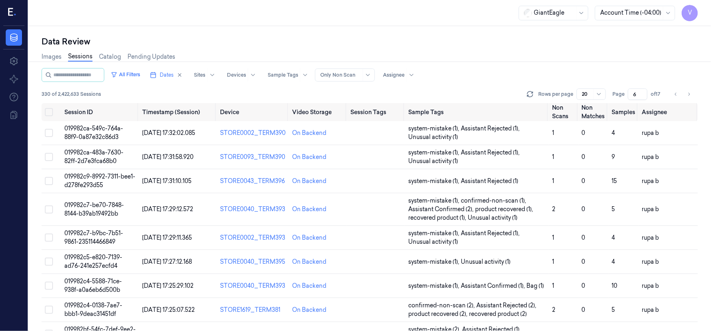
drag, startPoint x: 637, startPoint y: 93, endPoint x: 622, endPoint y: 101, distance: 17.3
click at [622, 101] on div "All Filters Dates Sites Devices Sample Tags Alert Type Only Non Scan Assignee 3…" at bounding box center [370, 85] width 657 height 35
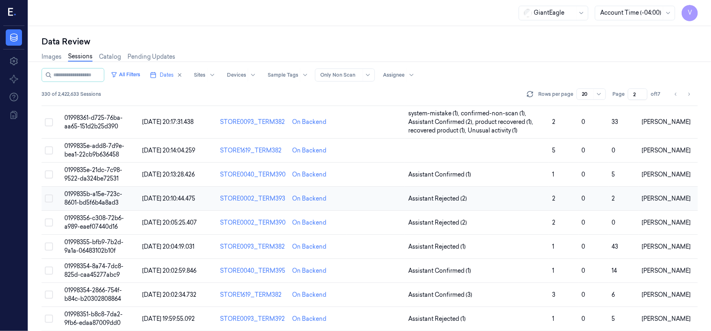
scroll to position [185, 0]
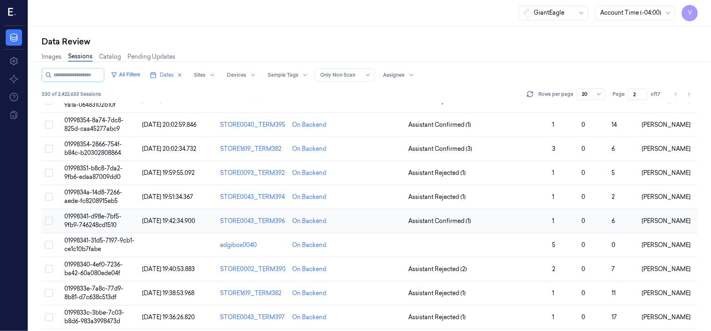
type input "2"
click at [102, 221] on span "01998341-d98e-7bf5-9fb9-746248cd1510" at bounding box center [92, 221] width 57 height 16
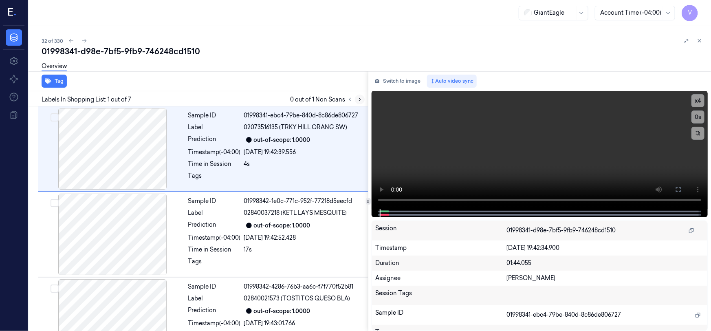
click at [361, 99] on icon at bounding box center [360, 100] width 6 height 6
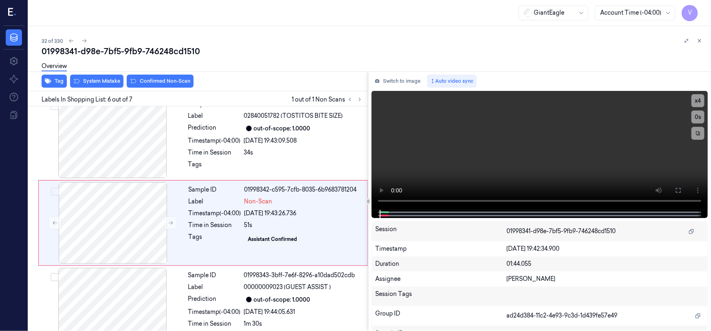
scroll to position [357, 0]
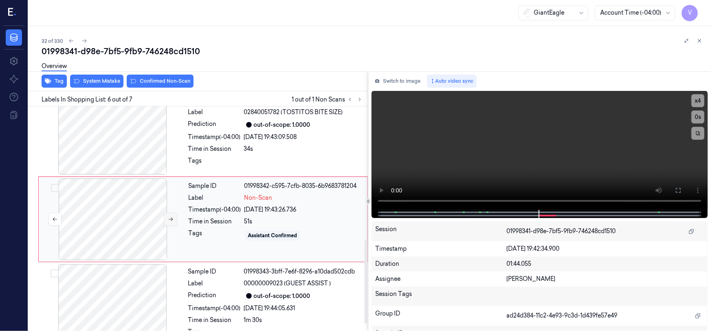
click at [168, 218] on icon at bounding box center [171, 219] width 6 height 6
click at [169, 218] on icon at bounding box center [171, 220] width 4 height 4
click at [172, 220] on icon at bounding box center [171, 219] width 6 height 6
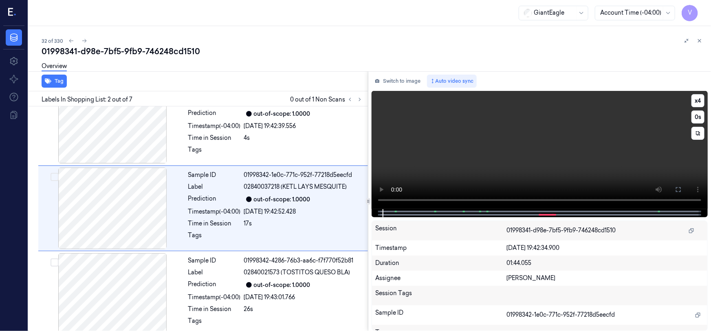
scroll to position [15, 0]
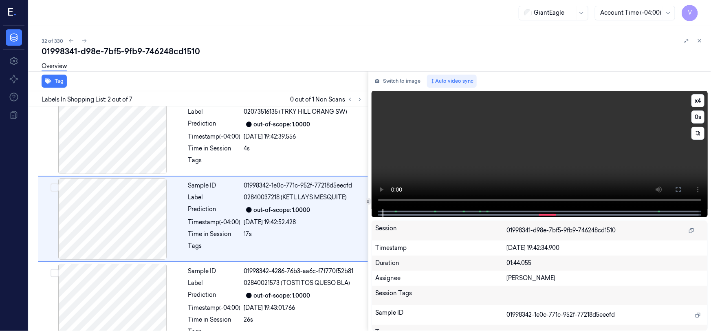
click at [525, 141] on video at bounding box center [540, 150] width 336 height 118
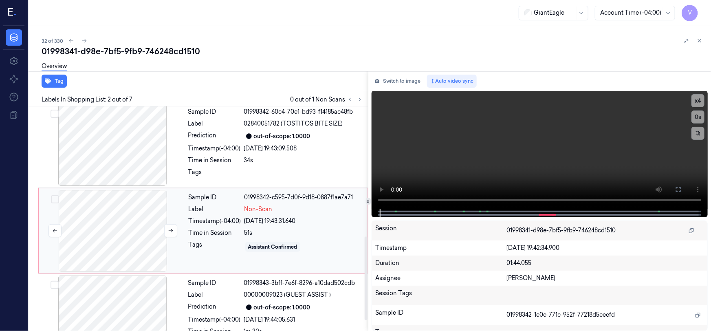
scroll to position [349, 0]
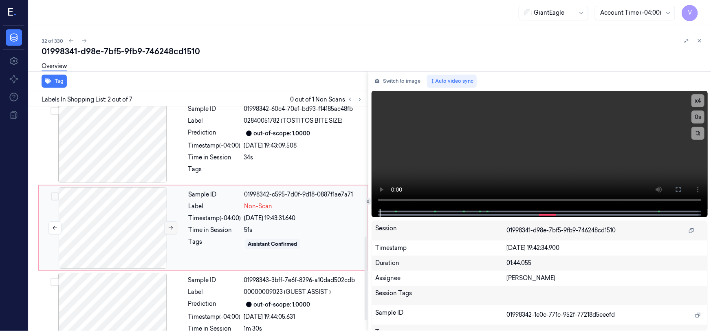
click at [170, 225] on icon at bounding box center [171, 228] width 6 height 6
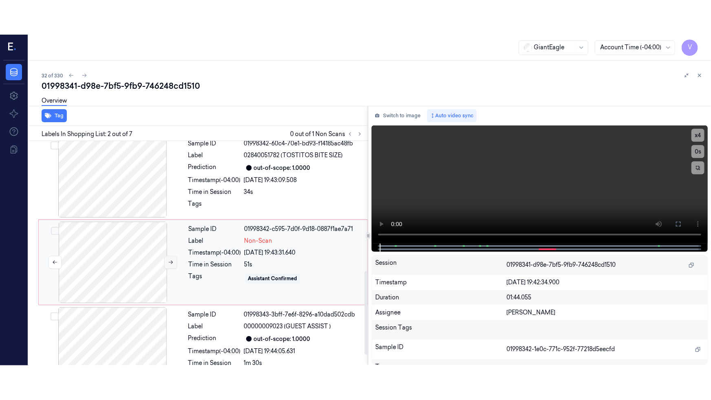
scroll to position [357, 0]
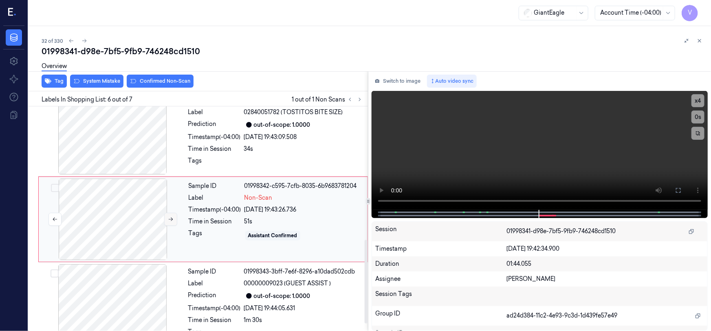
click at [171, 219] on icon at bounding box center [171, 219] width 6 height 6
click at [678, 190] on icon at bounding box center [678, 190] width 7 height 7
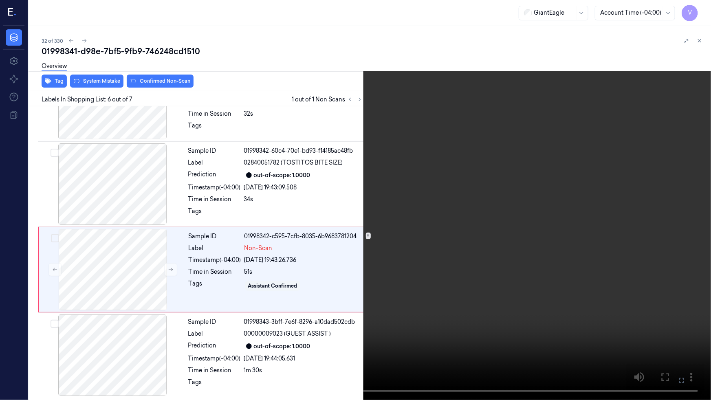
click at [557, 244] on video at bounding box center [355, 200] width 711 height 400
click at [487, 251] on video at bounding box center [355, 200] width 711 height 400
click at [0, 0] on icon at bounding box center [0, 0] width 0 height 0
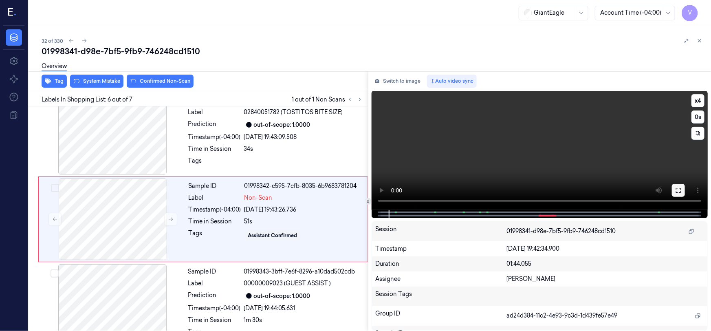
click at [677, 190] on icon at bounding box center [678, 190] width 7 height 7
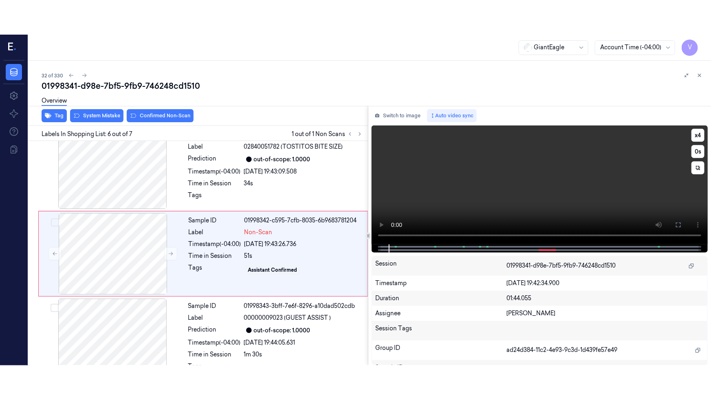
scroll to position [307, 0]
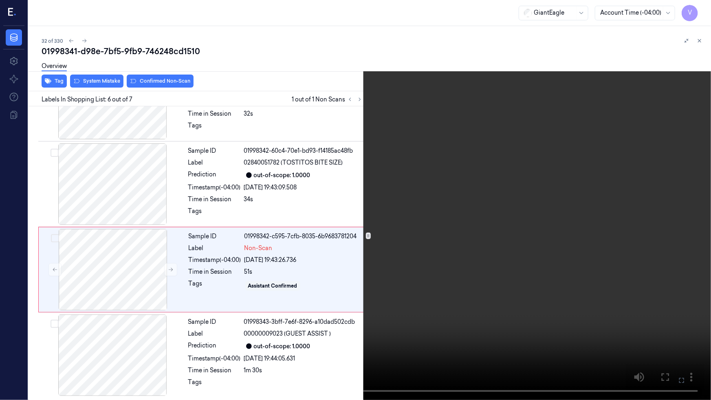
drag, startPoint x: 510, startPoint y: 247, endPoint x: 519, endPoint y: 245, distance: 10.0
click at [510, 247] on video at bounding box center [355, 200] width 711 height 400
click at [531, 268] on video at bounding box center [355, 200] width 711 height 400
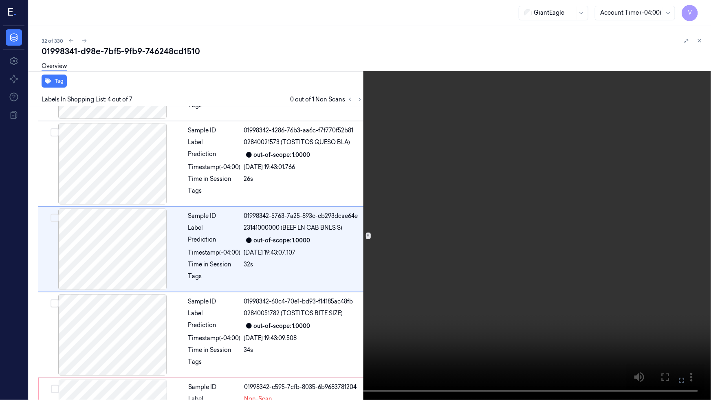
scroll to position [152, 0]
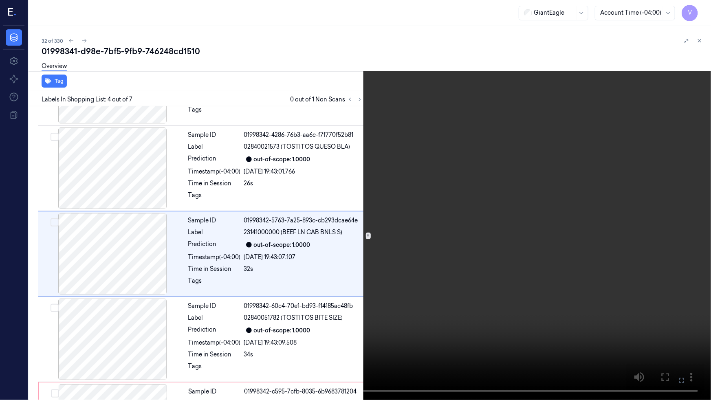
click at [201, 331] on video at bounding box center [355, 200] width 711 height 400
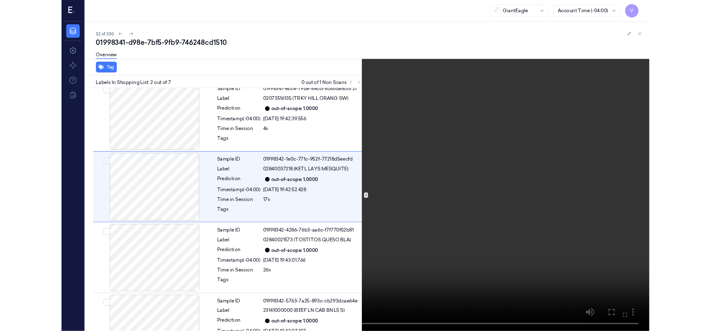
scroll to position [0, 0]
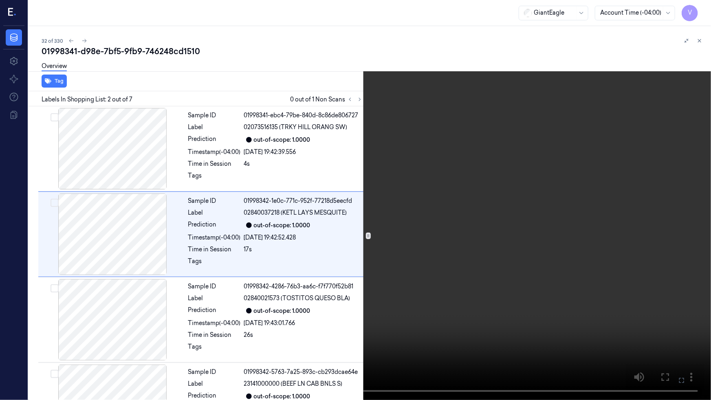
drag, startPoint x: 390, startPoint y: 308, endPoint x: 398, endPoint y: 309, distance: 8.6
click at [391, 309] on video at bounding box center [355, 200] width 711 height 400
click at [0, 0] on icon at bounding box center [0, 0] width 0 height 0
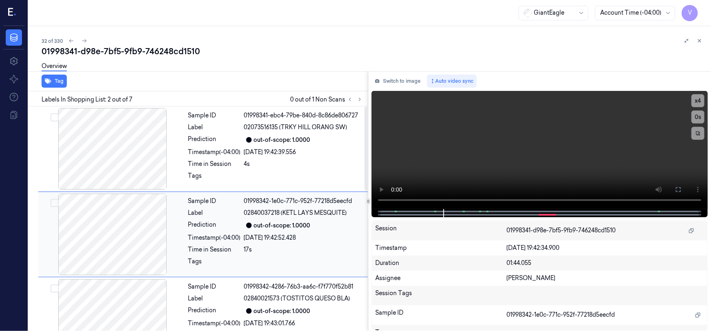
click at [87, 225] on div at bounding box center [112, 235] width 145 height 82
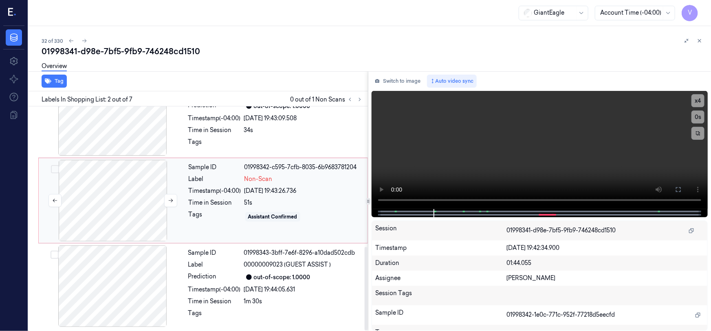
click at [101, 179] on div at bounding box center [112, 201] width 145 height 82
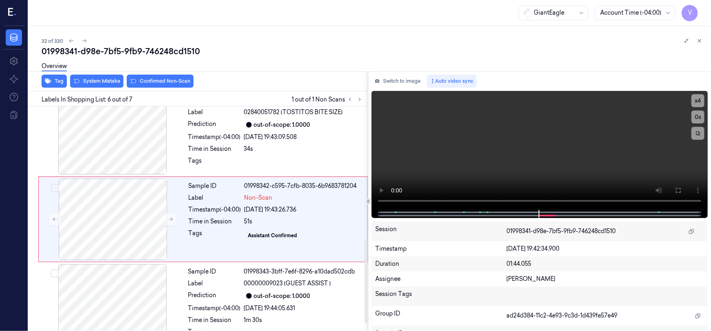
click at [108, 76] on div "Overview" at bounding box center [373, 67] width 663 height 21
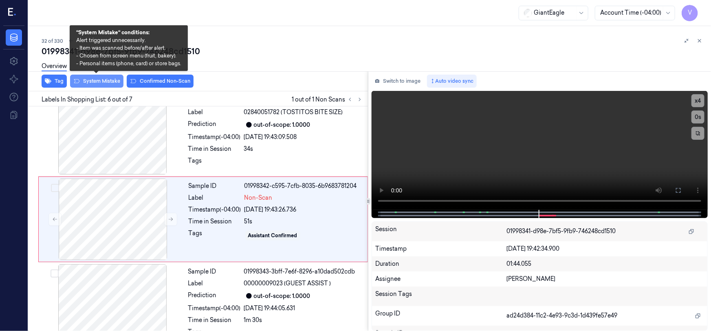
click at [97, 79] on button "System Mistake" at bounding box center [96, 81] width 53 height 13
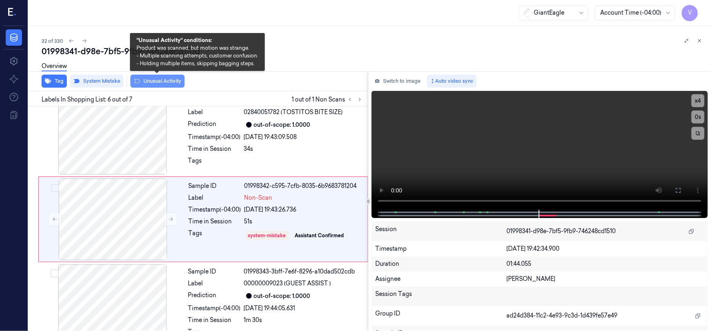
click at [159, 82] on button "Unusual Activity" at bounding box center [157, 81] width 54 height 13
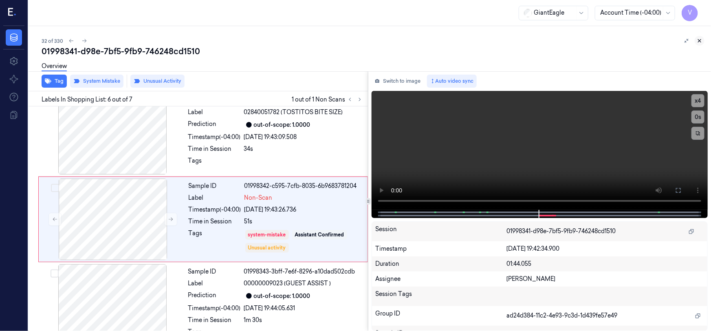
click at [702, 39] on icon at bounding box center [700, 41] width 6 height 6
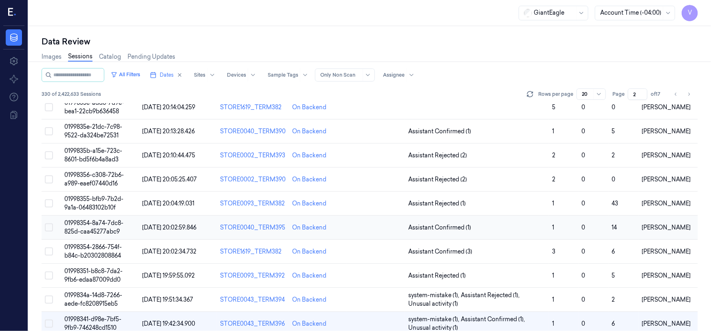
scroll to position [188, 0]
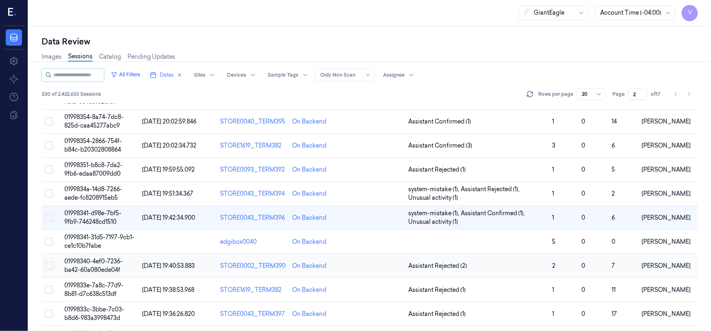
click at [95, 268] on span "01998340-4ef0-7236-ba42-60a080ede04f" at bounding box center [93, 266] width 58 height 16
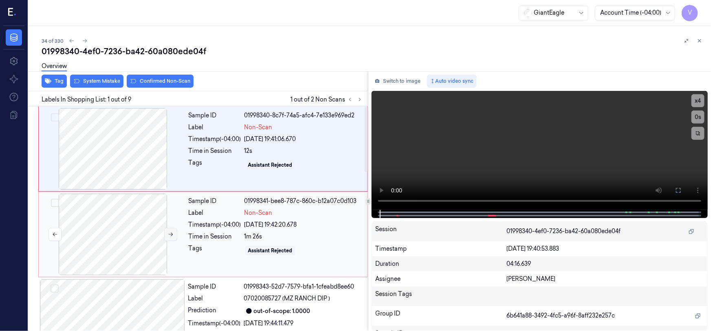
click at [169, 232] on icon at bounding box center [171, 235] width 6 height 6
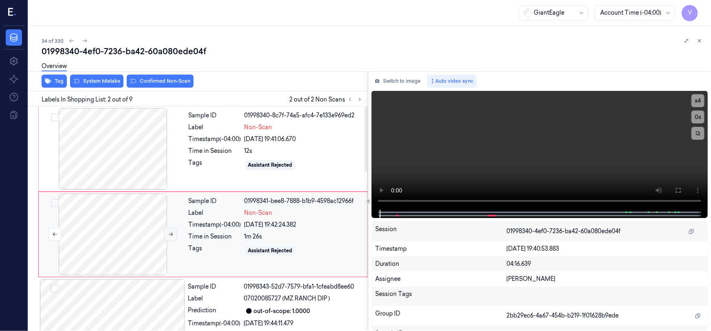
scroll to position [15, 0]
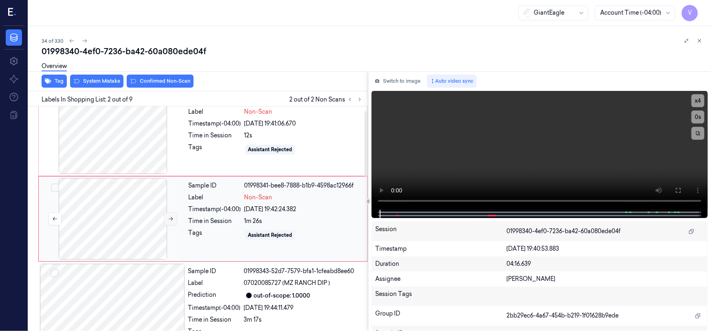
click at [171, 219] on icon at bounding box center [171, 219] width 6 height 6
click at [172, 218] on icon at bounding box center [171, 219] width 6 height 6
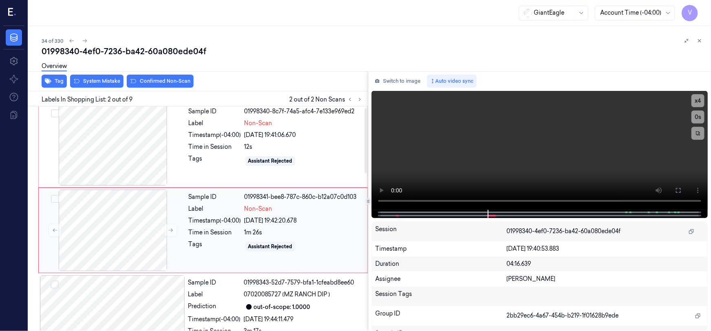
scroll to position [0, 0]
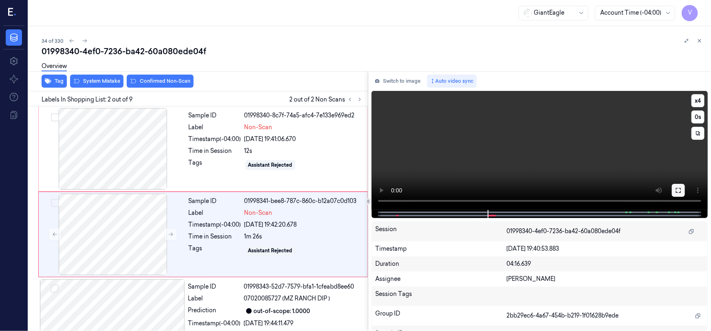
click at [676, 188] on icon at bounding box center [678, 190] width 7 height 7
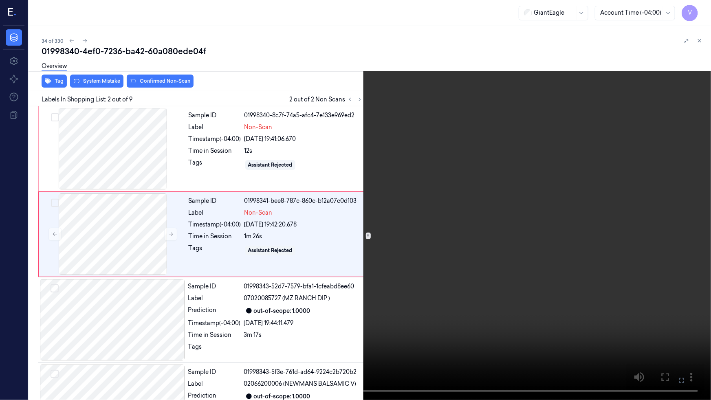
click at [544, 243] on video at bounding box center [355, 200] width 711 height 400
click at [0, 0] on icon at bounding box center [0, 0] width 0 height 0
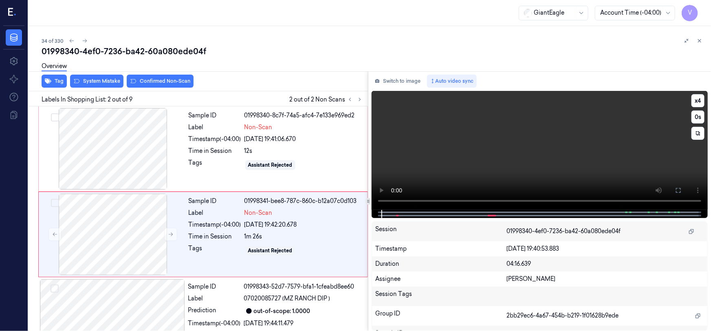
click at [545, 146] on video at bounding box center [540, 150] width 336 height 119
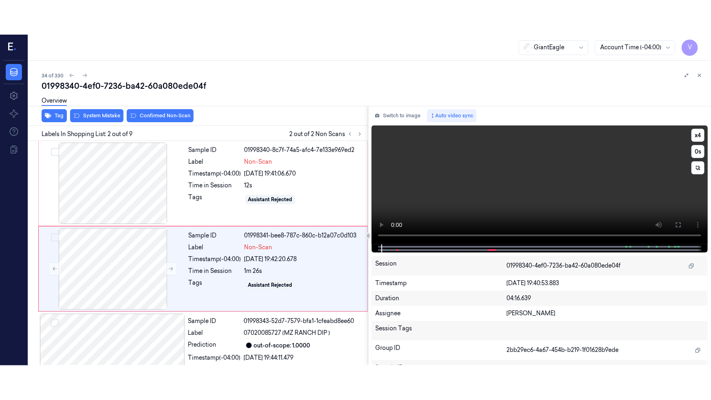
scroll to position [15, 0]
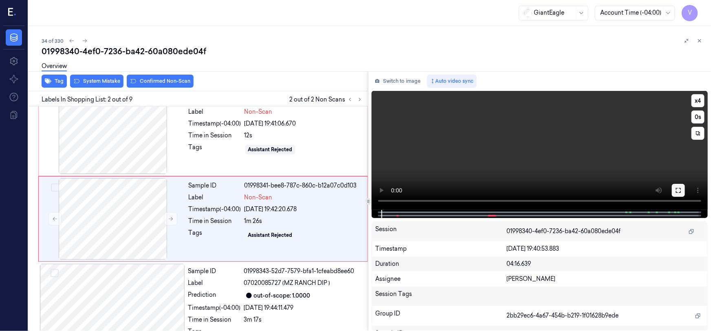
click at [681, 190] on icon at bounding box center [678, 190] width 7 height 7
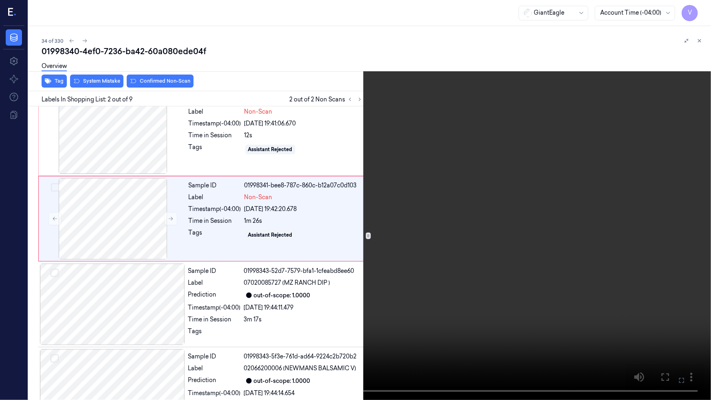
click at [626, 244] on video at bounding box center [355, 200] width 711 height 400
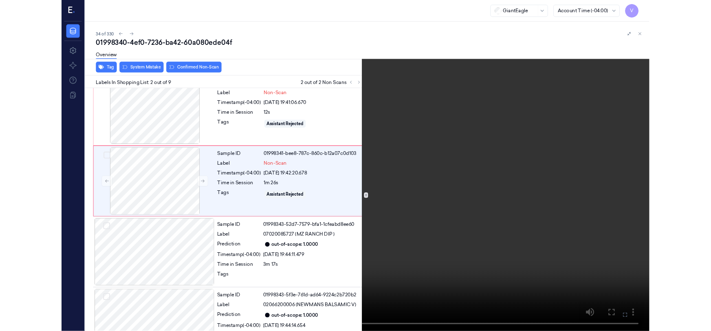
scroll to position [0, 0]
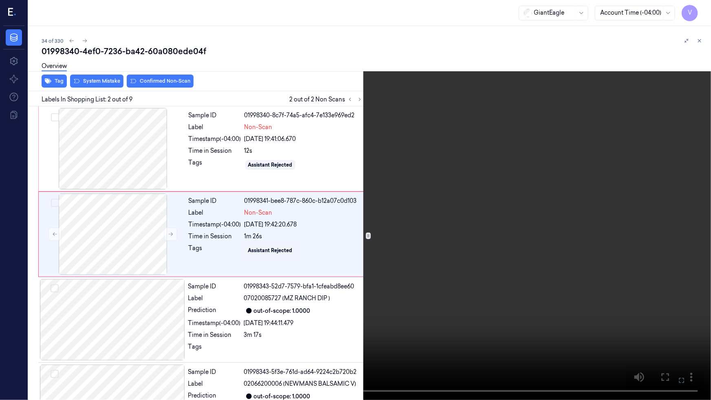
click at [395, 234] on video at bounding box center [355, 200] width 711 height 400
click at [701, 9] on button "x 4" at bounding box center [701, 9] width 13 height 13
click at [701, 9] on button "x 1" at bounding box center [701, 9] width 13 height 13
click at [0, 0] on icon at bounding box center [0, 0] width 0 height 0
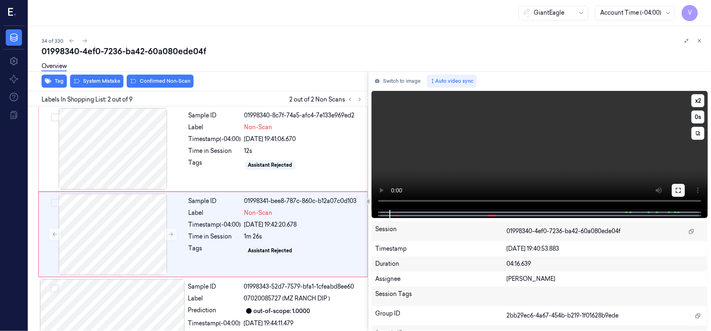
click at [680, 187] on icon at bounding box center [678, 190] width 7 height 7
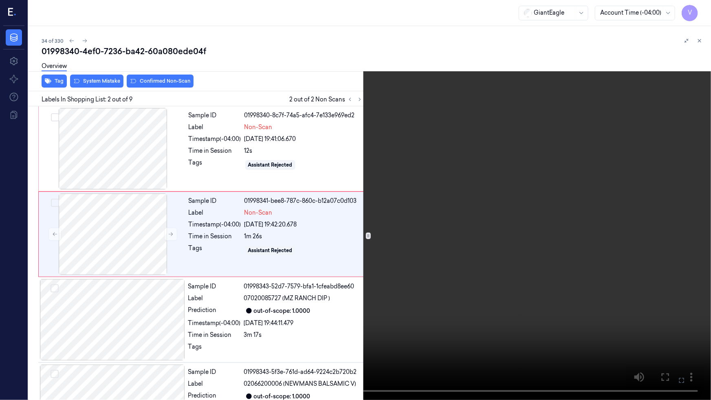
click at [542, 235] on video at bounding box center [355, 200] width 711 height 400
click at [464, 215] on video at bounding box center [355, 200] width 711 height 400
click at [462, 216] on video at bounding box center [355, 200] width 711 height 400
click at [460, 314] on video at bounding box center [355, 200] width 711 height 400
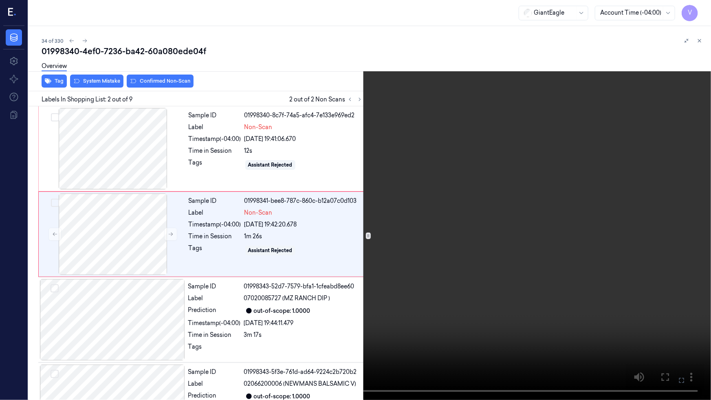
click at [516, 326] on video at bounding box center [355, 200] width 711 height 400
click at [0, 0] on button at bounding box center [0, 0] width 0 height 0
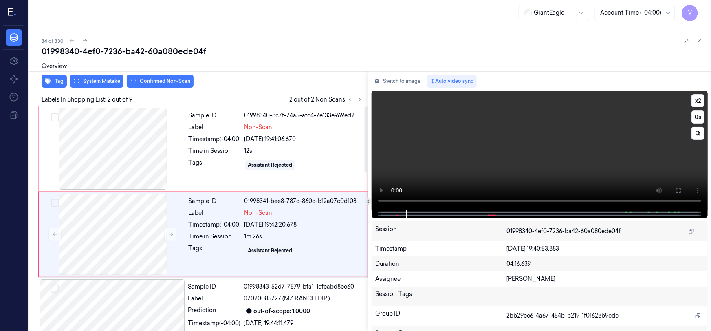
click at [606, 156] on video at bounding box center [540, 150] width 336 height 119
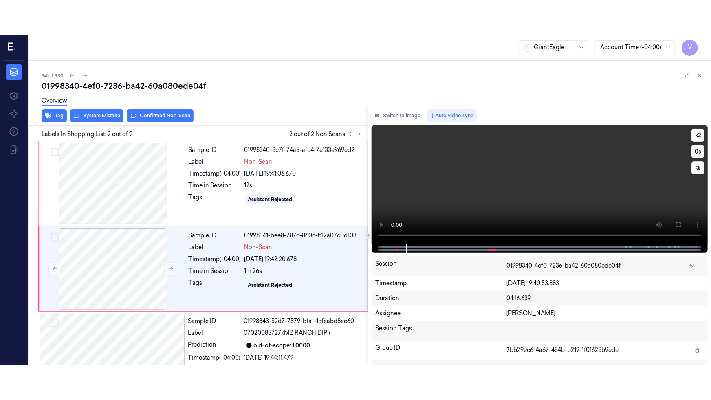
scroll to position [15, 0]
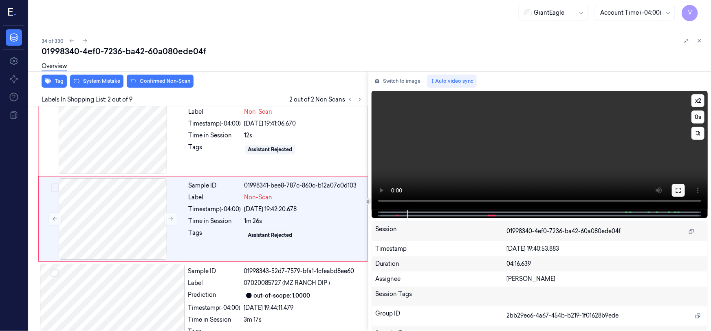
click at [676, 187] on icon at bounding box center [678, 190] width 7 height 7
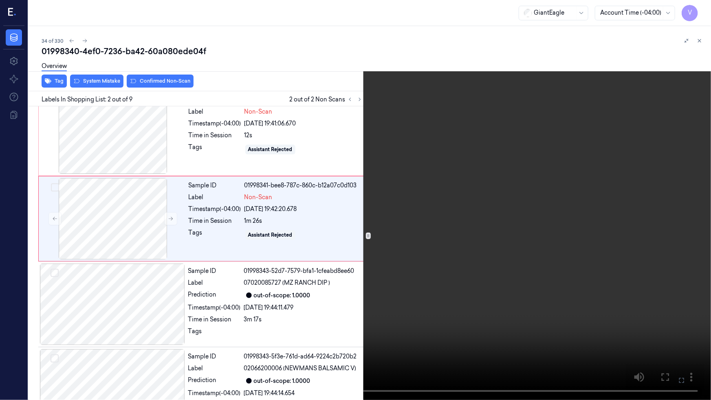
click at [0, 0] on icon at bounding box center [0, 0] width 0 height 0
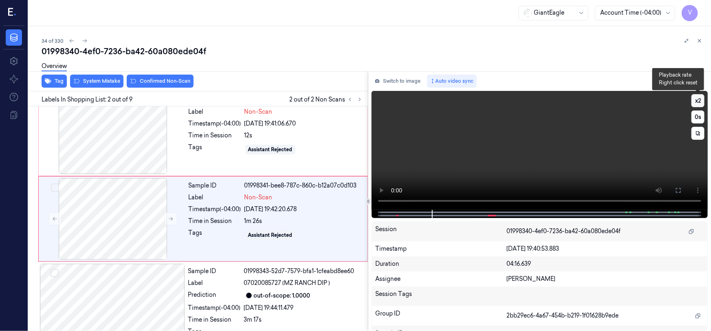
click at [695, 97] on button "x 2" at bounding box center [698, 100] width 13 height 13
click at [681, 191] on icon at bounding box center [678, 190] width 7 height 7
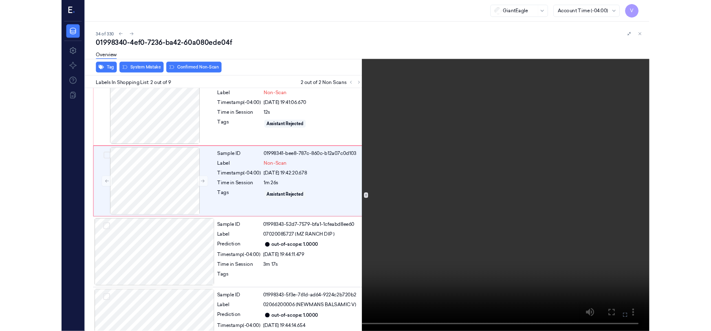
scroll to position [0, 0]
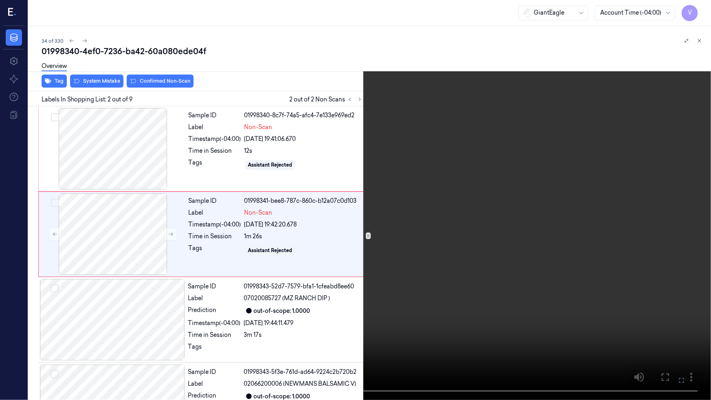
click at [239, 309] on video at bounding box center [355, 200] width 711 height 400
click at [702, 9] on button "x 4" at bounding box center [701, 9] width 13 height 13
click at [702, 8] on button "x 1" at bounding box center [701, 9] width 13 height 13
click at [354, 255] on video at bounding box center [355, 200] width 711 height 400
click at [508, 294] on video at bounding box center [355, 200] width 711 height 400
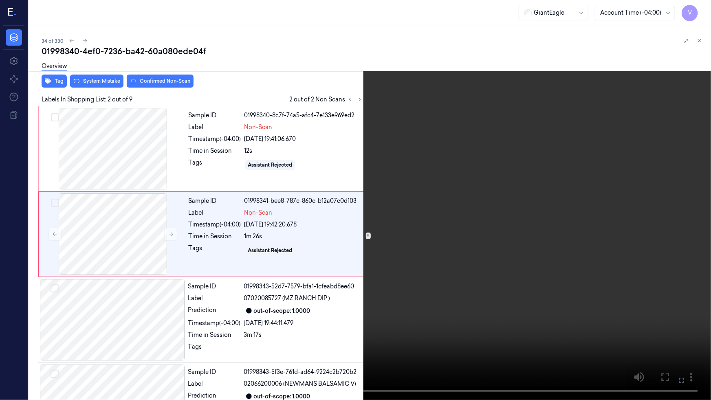
click at [459, 301] on video at bounding box center [355, 200] width 711 height 400
click at [431, 305] on video at bounding box center [355, 200] width 711 height 400
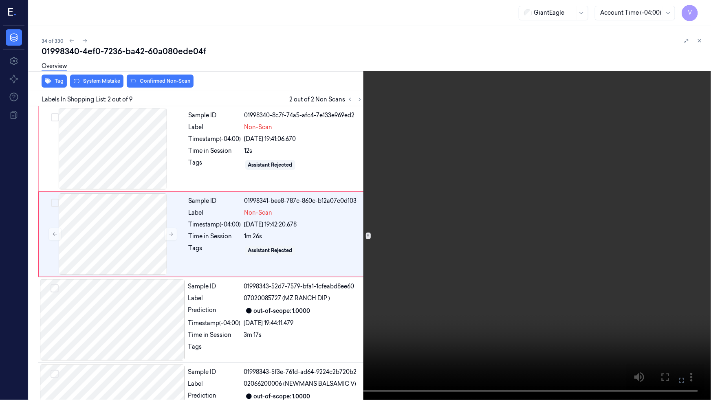
click at [302, 154] on video at bounding box center [355, 200] width 711 height 400
click at [320, 212] on video at bounding box center [355, 200] width 711 height 400
click at [300, 248] on video at bounding box center [355, 200] width 711 height 400
click at [0, 0] on icon at bounding box center [0, 0] width 0 height 0
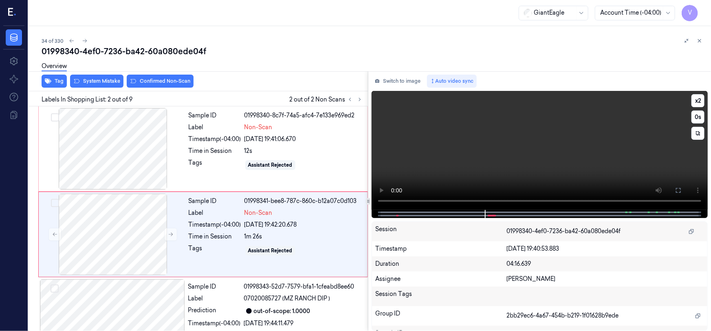
scroll to position [15, 0]
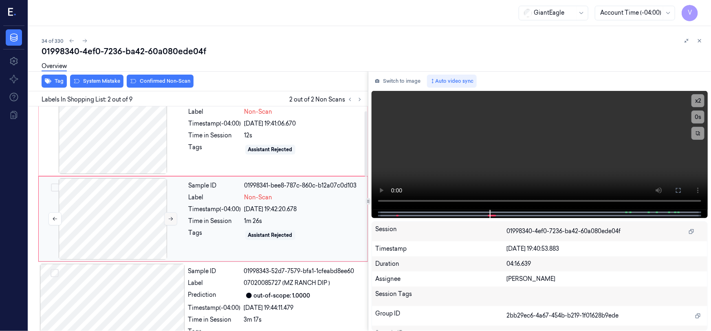
click at [168, 219] on icon at bounding box center [171, 219] width 6 height 6
click at [403, 79] on button "Switch to image" at bounding box center [398, 81] width 52 height 13
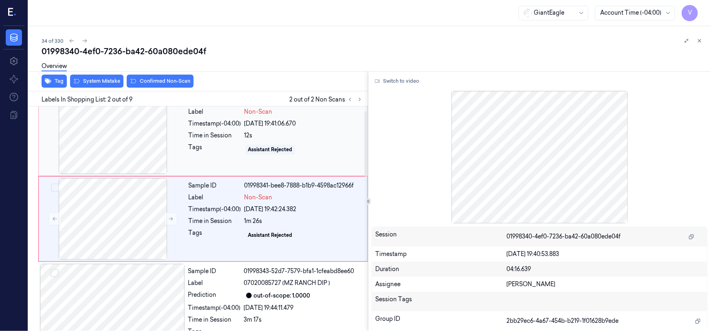
click at [199, 131] on div "Time in Session" at bounding box center [215, 135] width 53 height 9
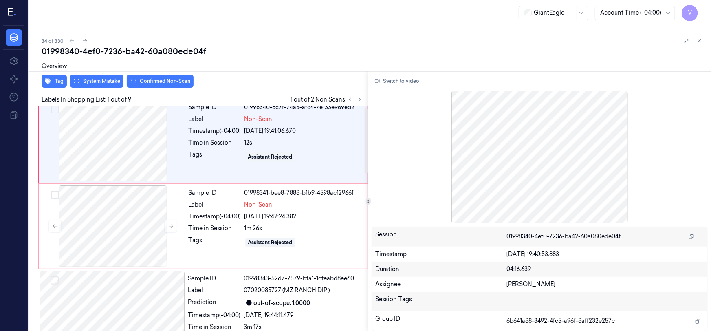
scroll to position [0, 0]
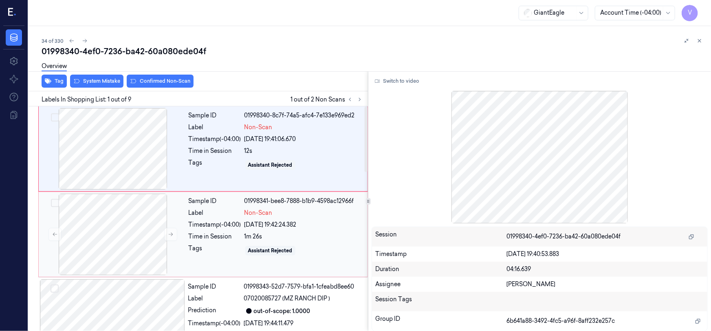
click at [211, 219] on div "Sample ID 01998341-bee8-7888-b1b9-4598ac12966f Label Non-Scan Timestamp (-04:00…" at bounding box center [275, 235] width 181 height 82
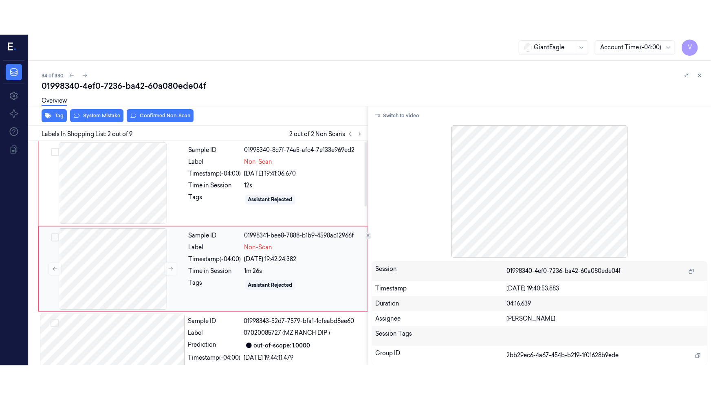
scroll to position [15, 0]
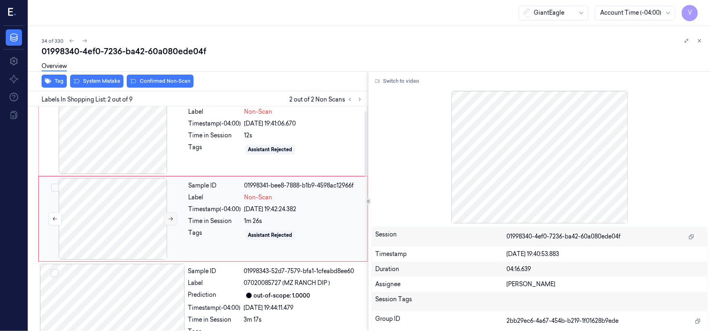
click at [168, 219] on icon at bounding box center [171, 219] width 6 height 6
click at [391, 82] on button "Switch to video" at bounding box center [397, 81] width 51 height 13
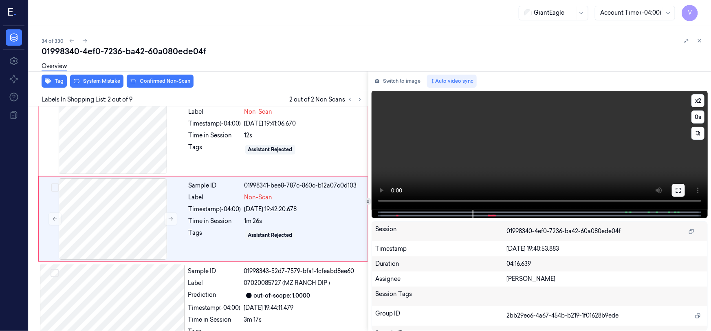
click at [683, 190] on button at bounding box center [678, 190] width 13 height 13
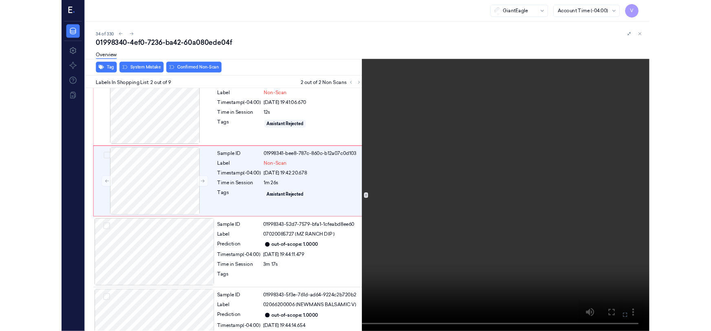
scroll to position [0, 0]
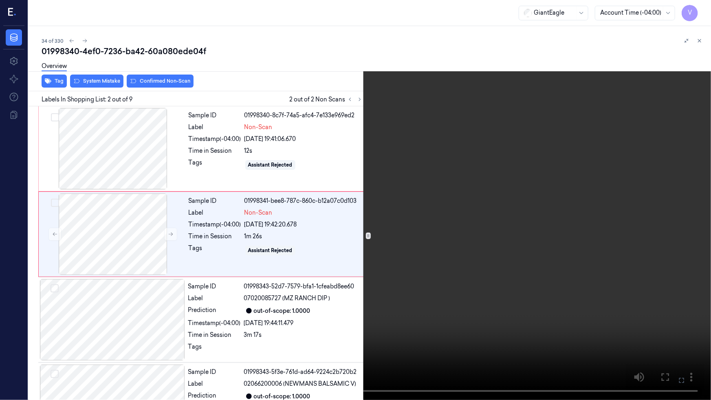
click at [338, 244] on video at bounding box center [355, 200] width 711 height 400
click at [0, 0] on icon at bounding box center [0, 0] width 0 height 0
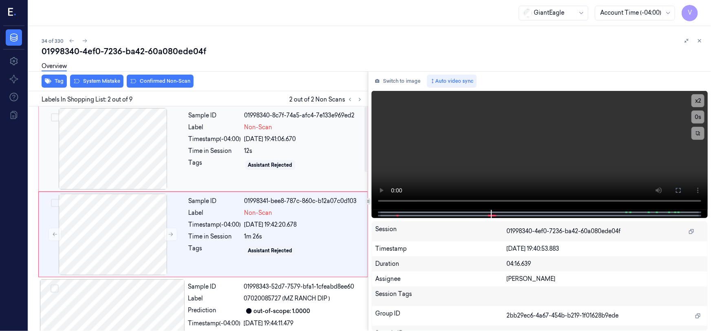
click at [190, 161] on div "Tags" at bounding box center [215, 165] width 53 height 13
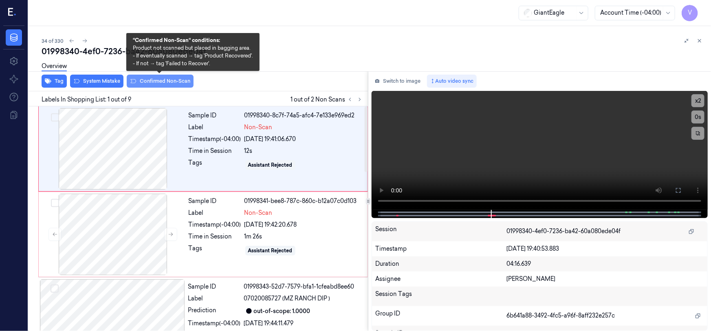
click at [163, 83] on button "Confirmed Non-Scan" at bounding box center [160, 81] width 67 height 13
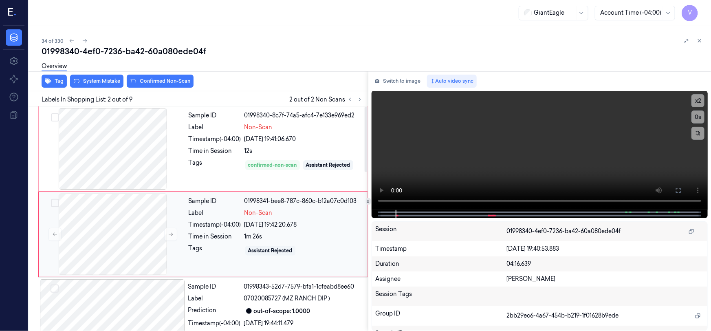
click at [188, 226] on div "Sample ID 01998341-bee8-787c-860c-b12a07c0d103 Label Non-Scan Timestamp (-04:00…" at bounding box center [275, 235] width 181 height 82
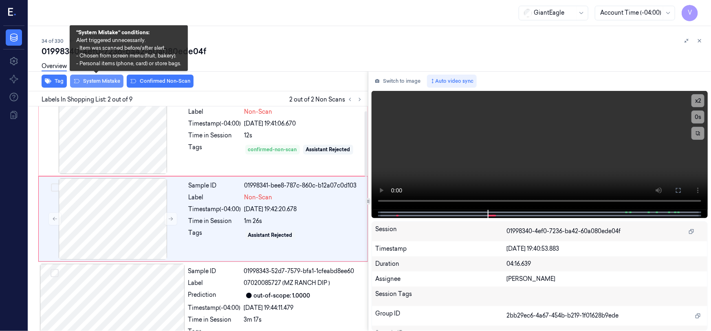
click at [102, 83] on button "System Mistake" at bounding box center [96, 81] width 53 height 13
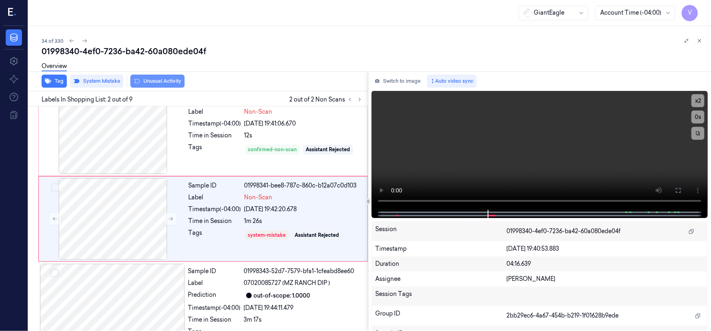
click at [161, 80] on button "Unusual Activity" at bounding box center [157, 81] width 54 height 13
click at [243, 150] on div "Tags confirmed-non-scan Assistant Rejected" at bounding box center [276, 149] width 174 height 13
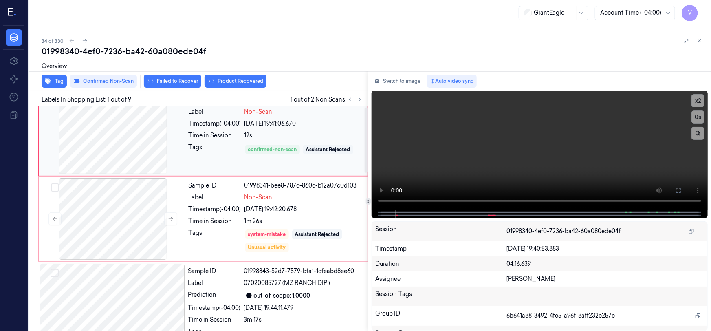
scroll to position [0, 0]
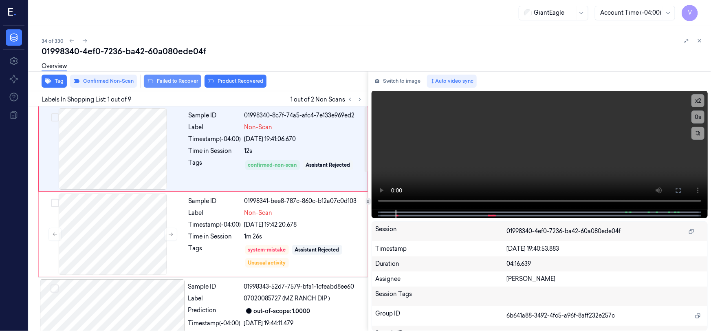
click at [179, 83] on button "Failed to Recover" at bounding box center [172, 81] width 57 height 13
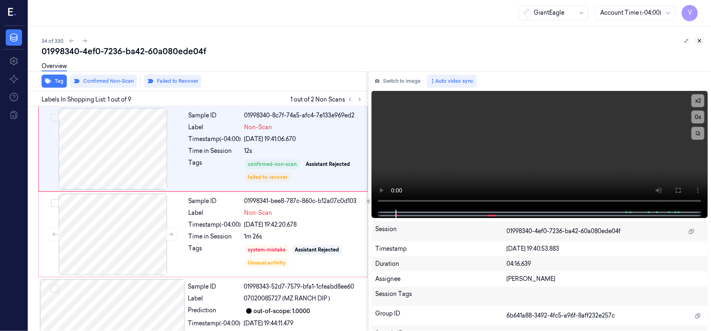
click at [698, 40] on icon at bounding box center [700, 41] width 6 height 6
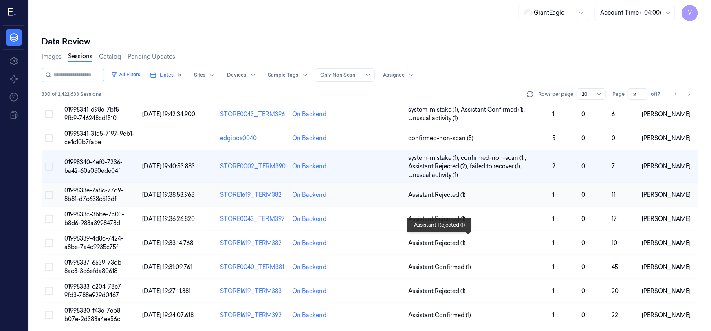
scroll to position [293, 0]
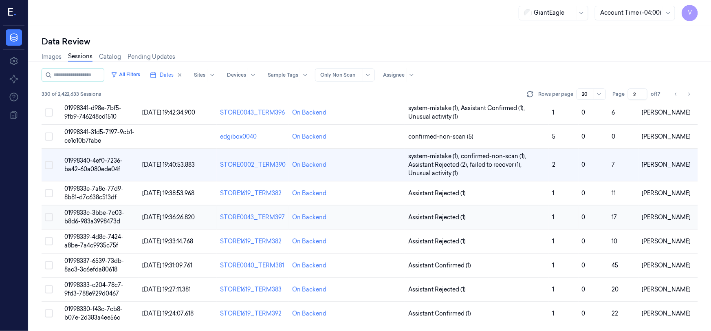
click at [83, 218] on span "0199833c-3bbe-7c03-b8d6-983a3998473d" at bounding box center [94, 217] width 60 height 16
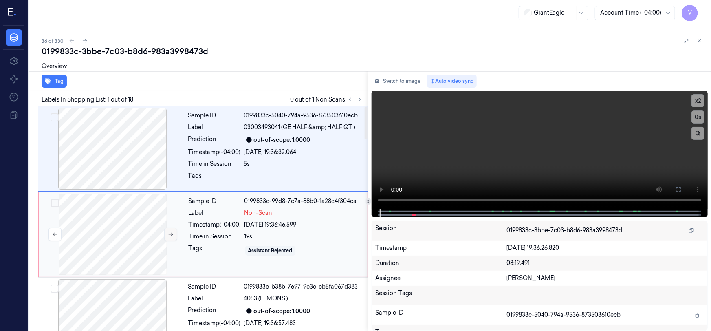
click at [168, 233] on icon at bounding box center [171, 235] width 6 height 6
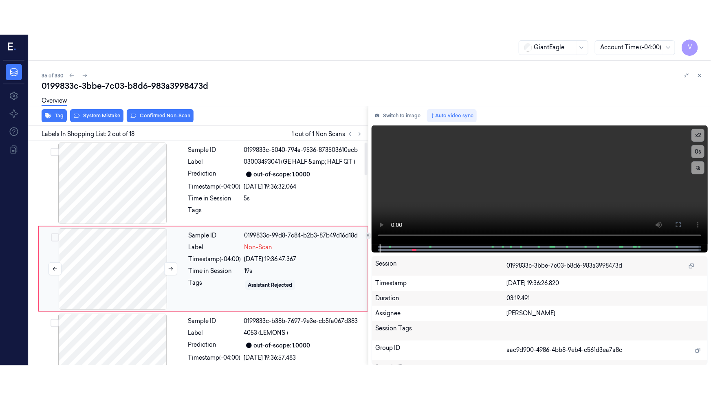
scroll to position [15, 0]
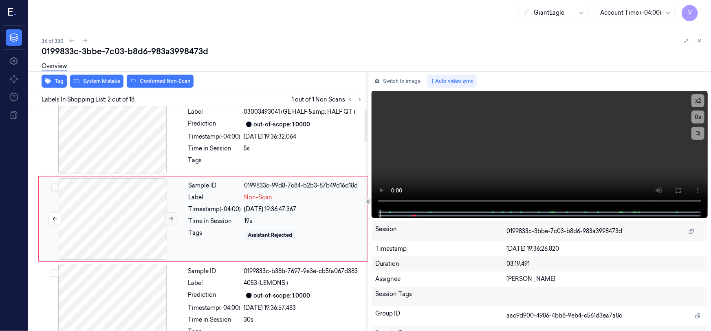
click at [168, 220] on icon at bounding box center [171, 219] width 6 height 6
click at [170, 218] on icon at bounding box center [171, 219] width 6 height 6
click at [680, 192] on icon at bounding box center [678, 190] width 5 height 5
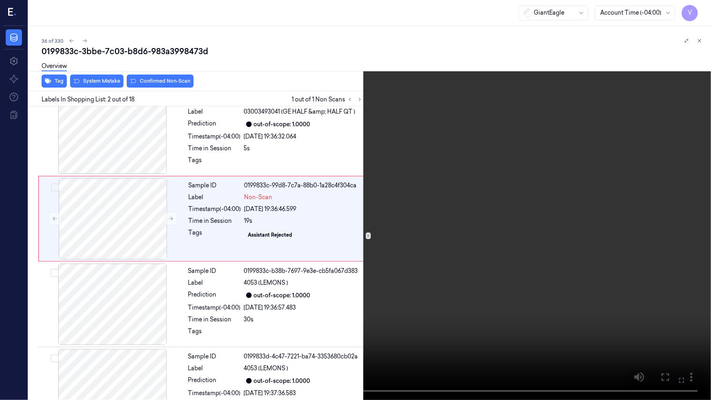
drag, startPoint x: 447, startPoint y: 243, endPoint x: 459, endPoint y: 243, distance: 11.8
click at [449, 243] on video at bounding box center [355, 200] width 711 height 400
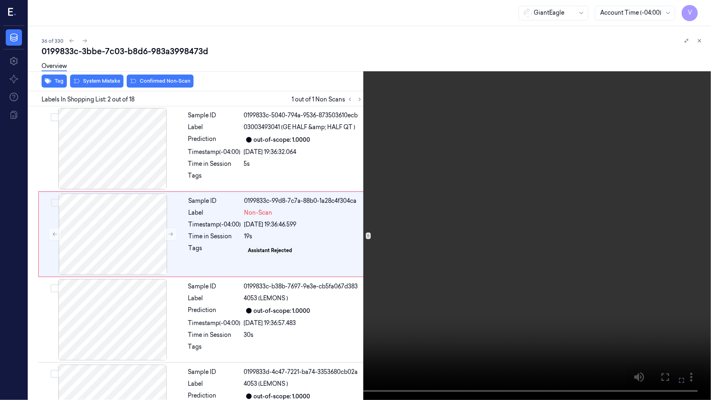
click at [0, 0] on icon at bounding box center [0, 0] width 0 height 0
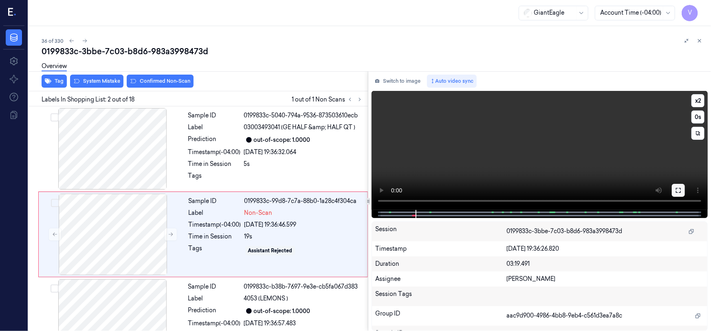
click at [672, 189] on button at bounding box center [678, 190] width 13 height 13
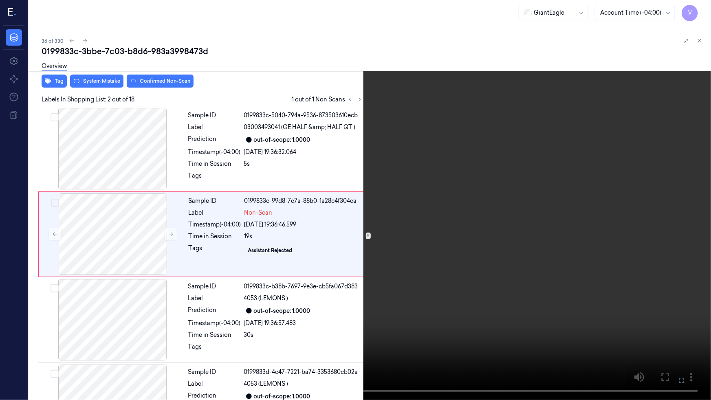
click at [333, 291] on video at bounding box center [355, 200] width 711 height 400
click at [0, 0] on icon at bounding box center [0, 0] width 0 height 0
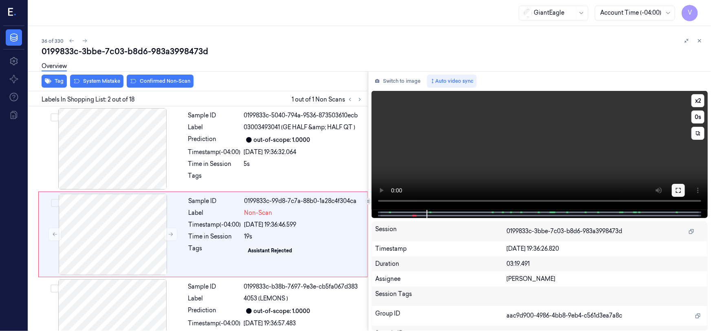
click at [681, 191] on icon at bounding box center [678, 190] width 7 height 7
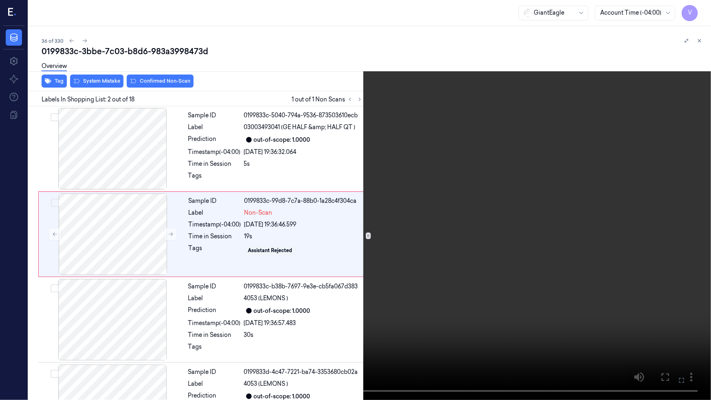
click at [531, 268] on video at bounding box center [355, 200] width 711 height 400
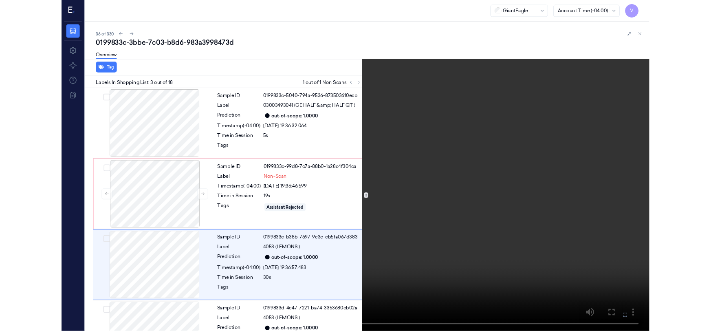
scroll to position [66, 0]
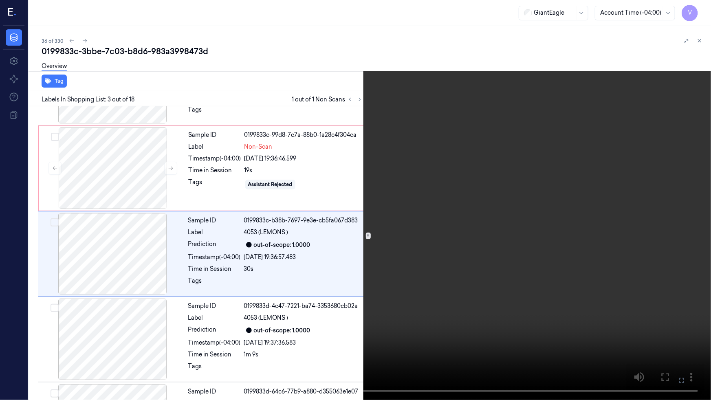
click at [505, 269] on video at bounding box center [355, 200] width 711 height 400
click at [0, 0] on icon at bounding box center [0, 0] width 0 height 0
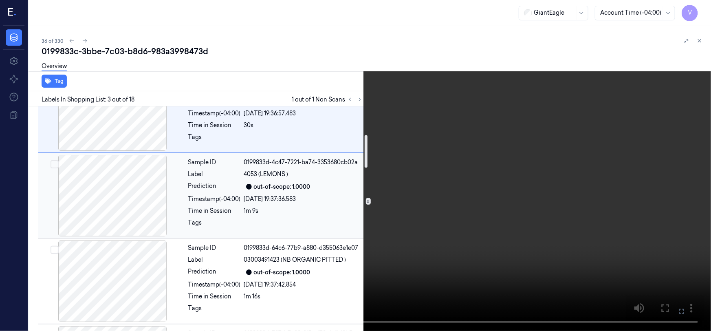
scroll to position [214, 0]
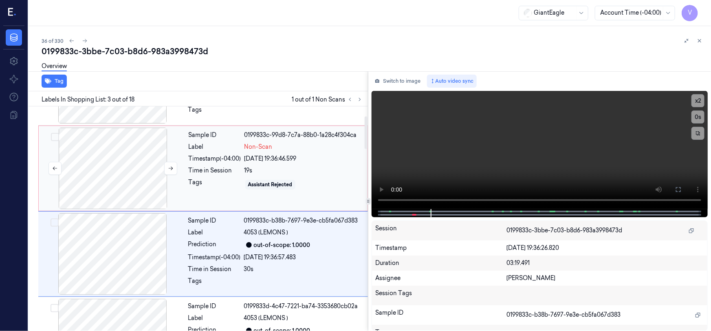
click at [126, 162] on div at bounding box center [112, 169] width 145 height 82
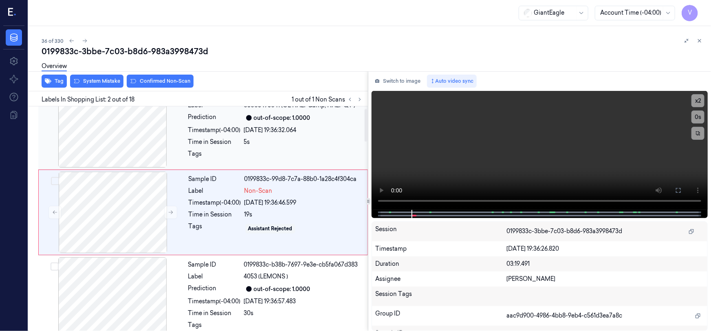
scroll to position [15, 0]
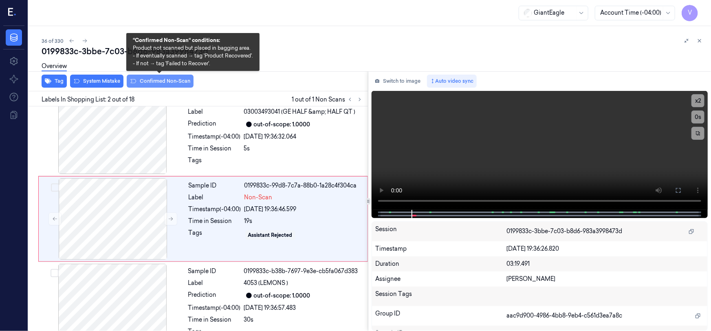
click at [155, 80] on button "Confirmed Non-Scan" at bounding box center [160, 81] width 67 height 13
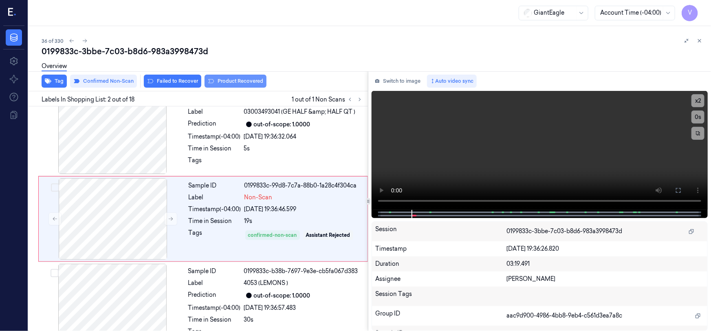
click at [229, 81] on button "Product Recovered" at bounding box center [236, 81] width 62 height 13
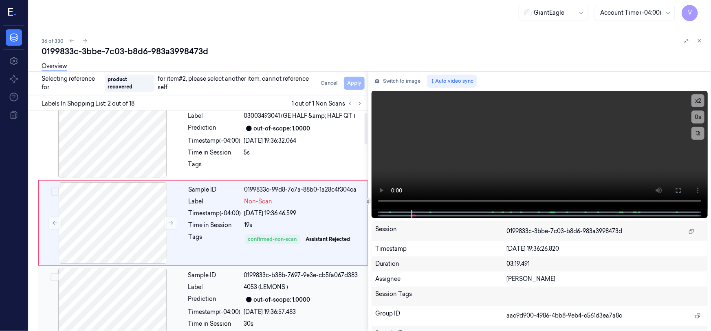
click at [196, 279] on div "Sample ID" at bounding box center [214, 275] width 53 height 9
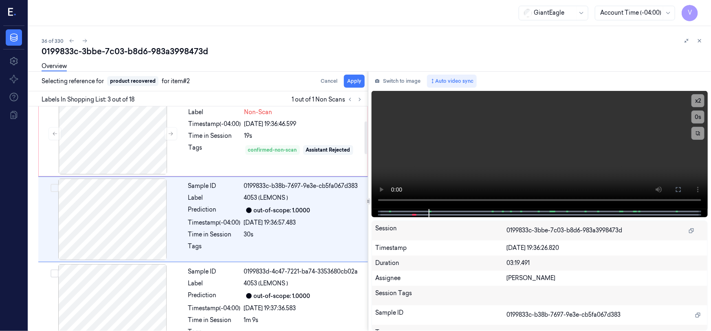
scroll to position [101, 0]
click at [351, 77] on div "Overview" at bounding box center [373, 67] width 663 height 21
click at [354, 81] on button "Apply" at bounding box center [354, 81] width 21 height 13
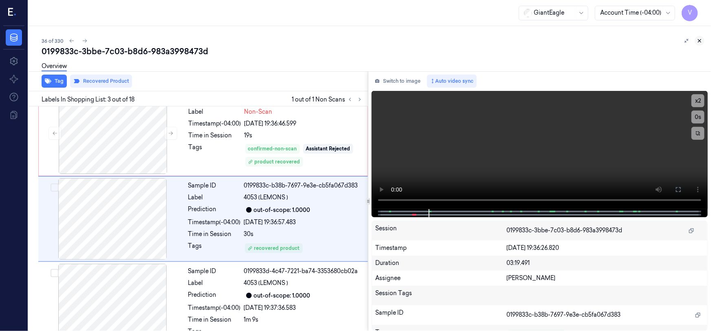
click at [701, 39] on icon at bounding box center [700, 41] width 6 height 6
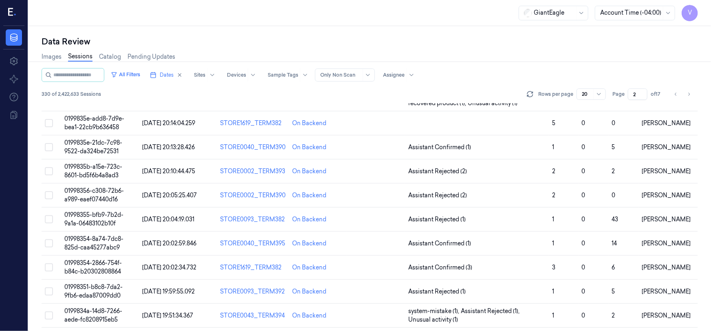
scroll to position [293, 0]
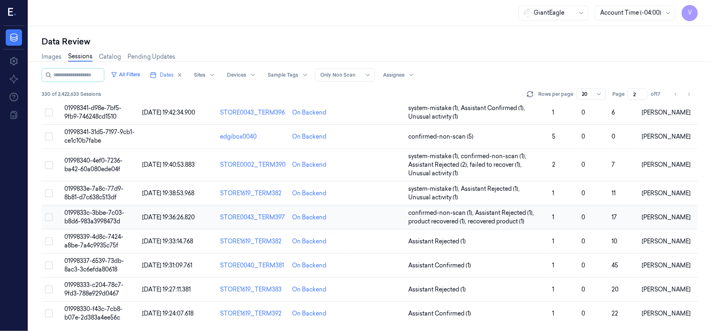
click at [104, 216] on td "0199833c-3bbe-7c03-b8d6-983a3998473d" at bounding box center [100, 217] width 78 height 24
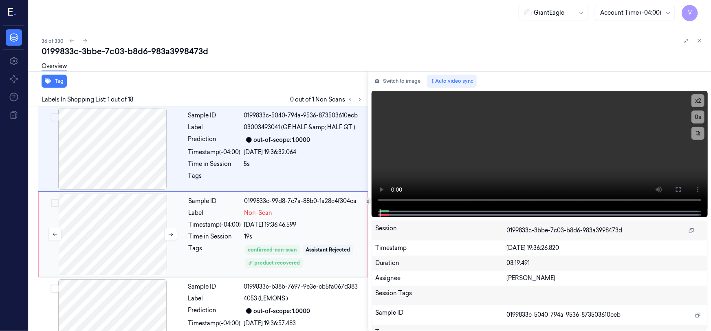
scroll to position [30, 0]
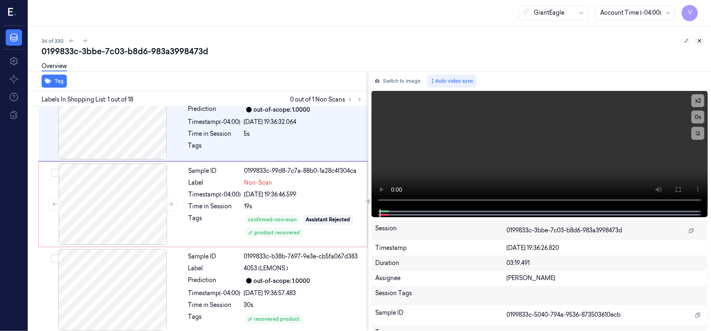
click at [701, 42] on icon at bounding box center [700, 41] width 6 height 6
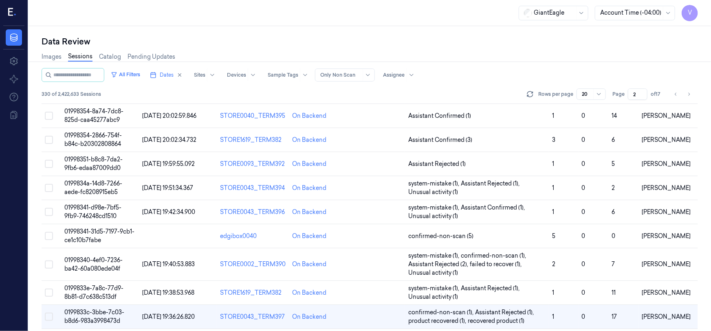
scroll to position [293, 0]
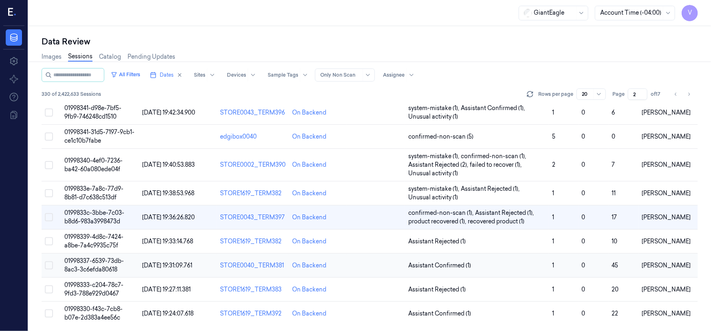
click at [95, 265] on td "01998337-6539-73db-8ac3-3c6efda80618" at bounding box center [100, 266] width 78 height 24
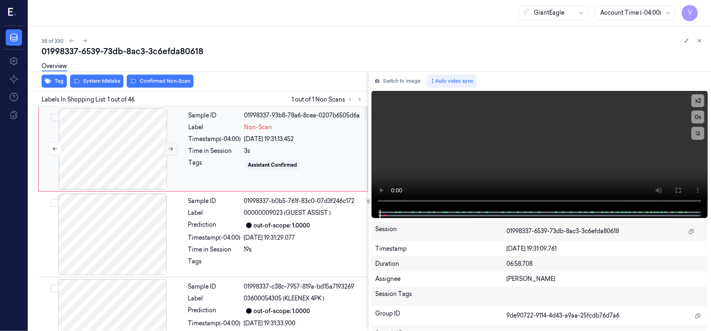
click at [171, 148] on icon at bounding box center [171, 149] width 4 height 4
click at [672, 187] on button at bounding box center [678, 190] width 13 height 13
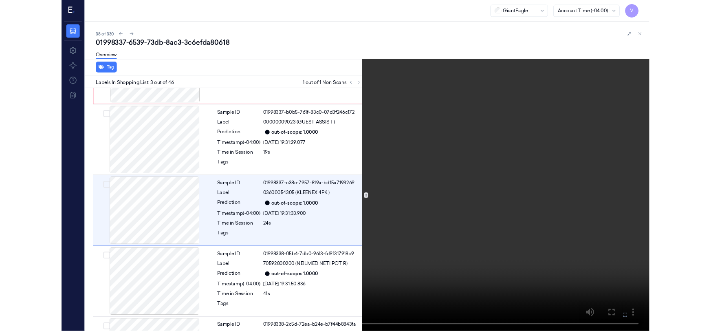
scroll to position [66, 0]
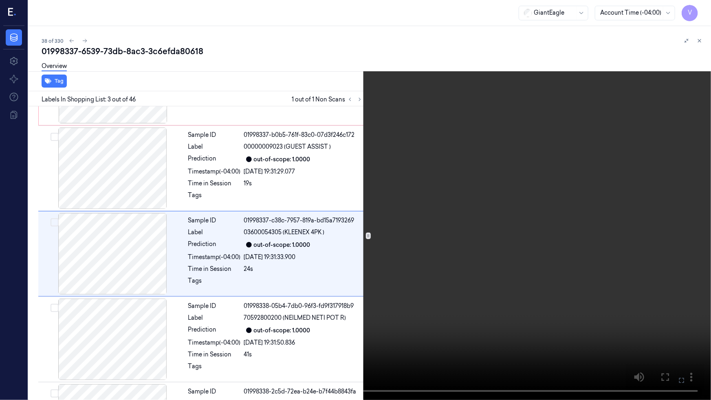
click at [409, 249] on video at bounding box center [355, 200] width 711 height 400
click at [0, 0] on icon at bounding box center [0, 0] width 0 height 0
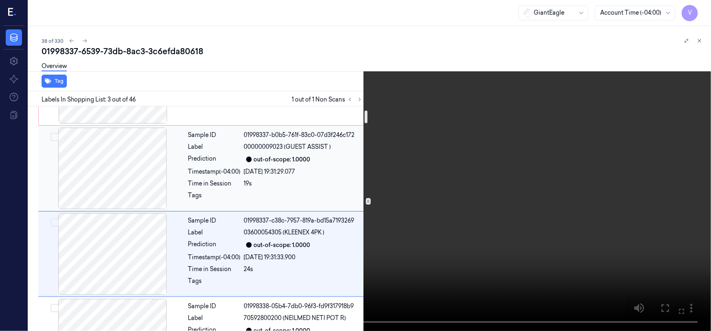
scroll to position [0, 0]
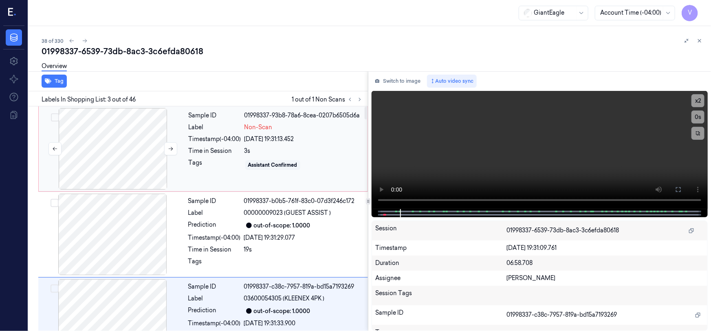
click at [102, 119] on div at bounding box center [112, 149] width 145 height 82
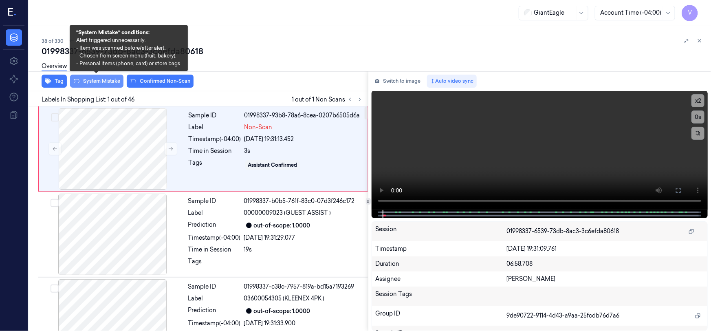
click at [110, 77] on button "System Mistake" at bounding box center [96, 81] width 53 height 13
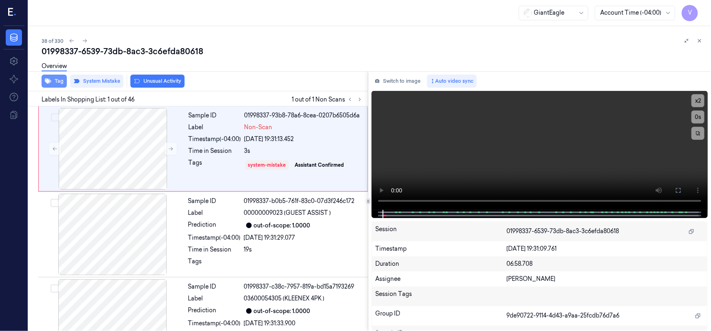
click at [61, 80] on button "Tag" at bounding box center [54, 81] width 25 height 13
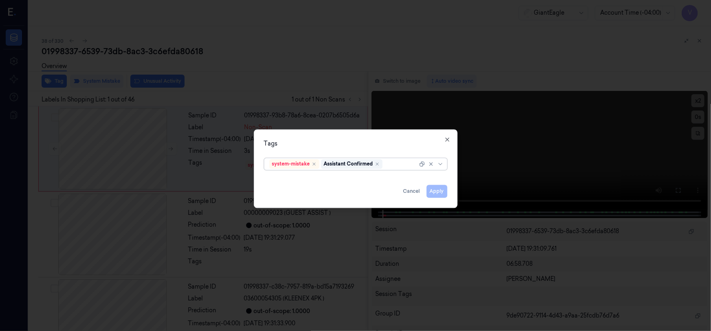
click at [396, 163] on div at bounding box center [400, 164] width 33 height 9
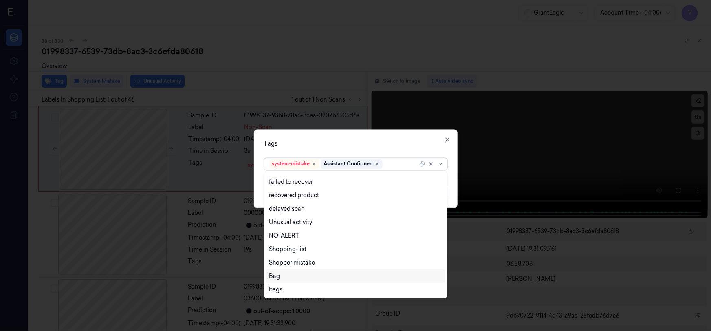
click at [289, 273] on div "Bag" at bounding box center [355, 276] width 173 height 9
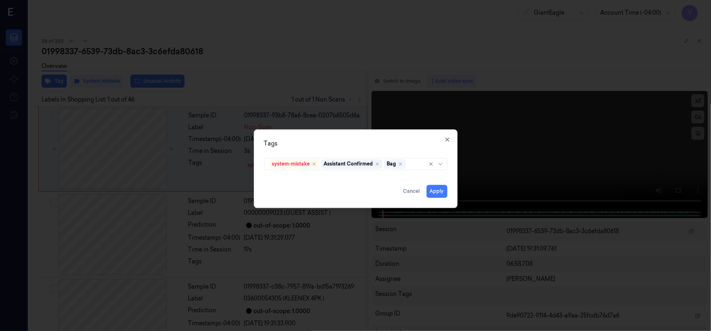
click at [352, 139] on div "Tags system-mistake Assistant Confirmed Bag Apply Cancel Close" at bounding box center [356, 169] width 204 height 79
click at [439, 190] on button "Apply" at bounding box center [437, 191] width 21 height 13
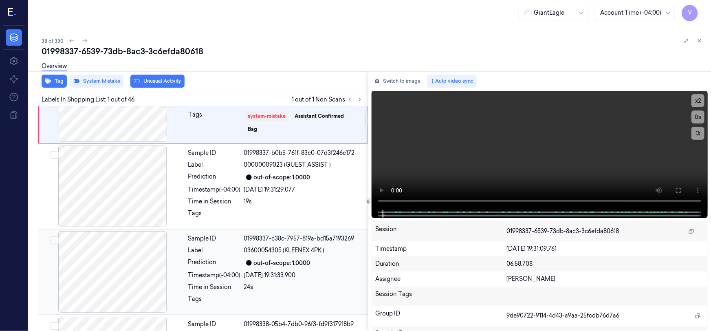
scroll to position [0, 0]
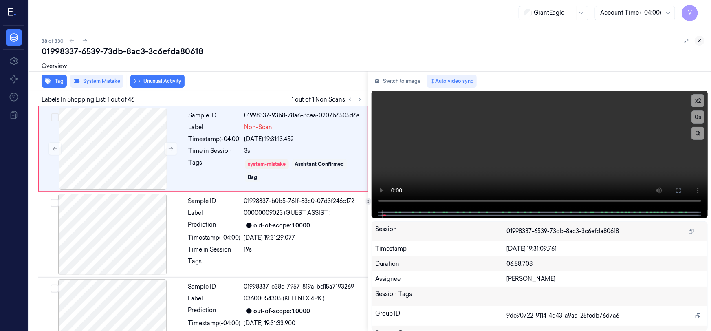
click at [699, 41] on icon at bounding box center [700, 41] width 6 height 6
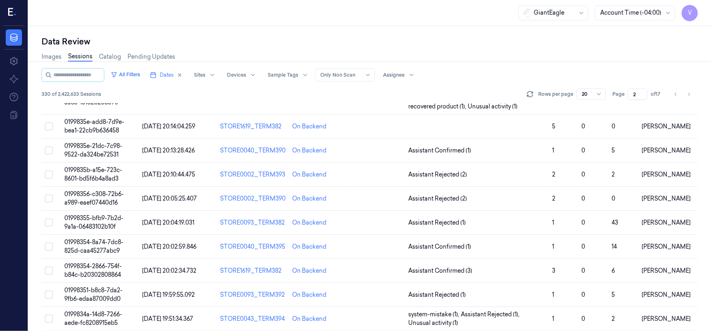
scroll to position [293, 0]
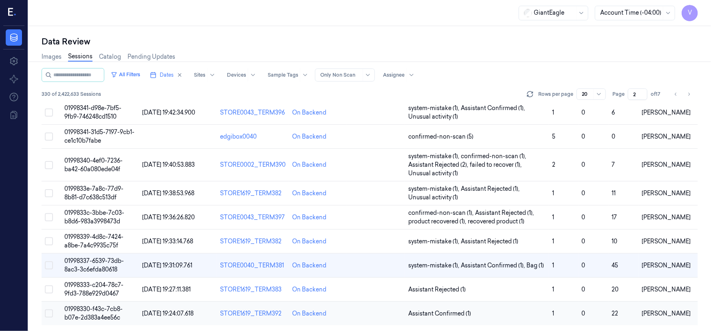
click at [102, 314] on span "01998330-f43c-7cb8-b07e-2d383a4ee56c" at bounding box center [93, 313] width 58 height 16
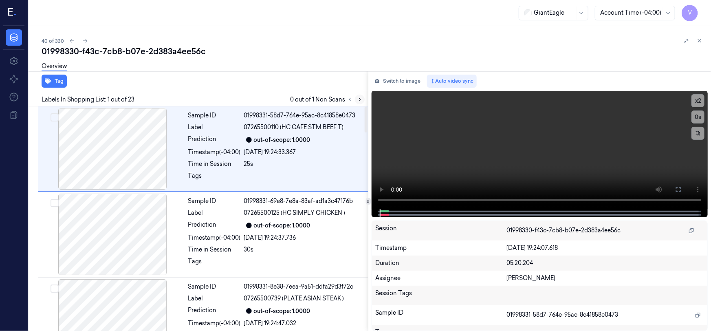
click at [358, 98] on icon at bounding box center [360, 100] width 6 height 6
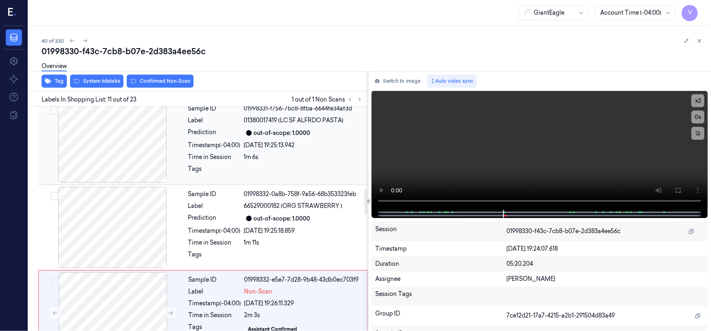
scroll to position [748, 0]
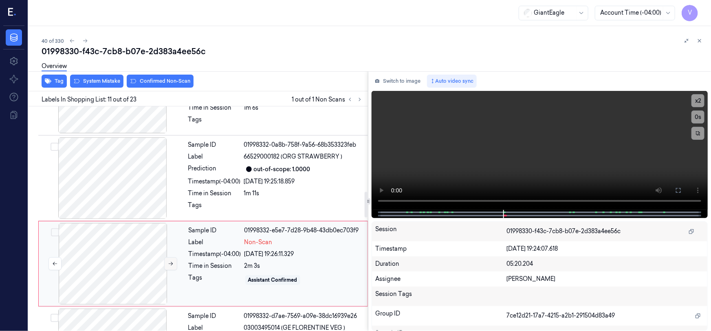
click at [172, 262] on icon at bounding box center [171, 264] width 4 height 4
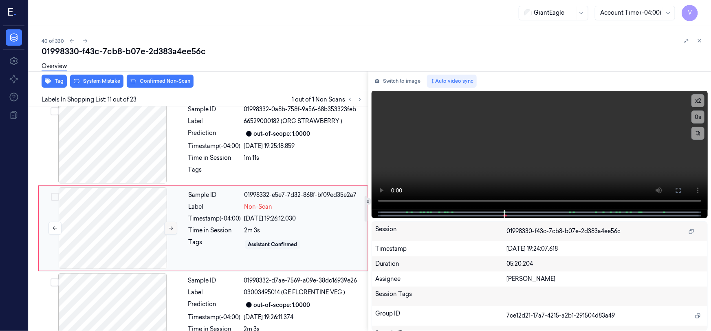
scroll to position [785, 0]
click at [168, 224] on icon at bounding box center [171, 227] width 6 height 6
click at [170, 224] on icon at bounding box center [171, 227] width 6 height 6
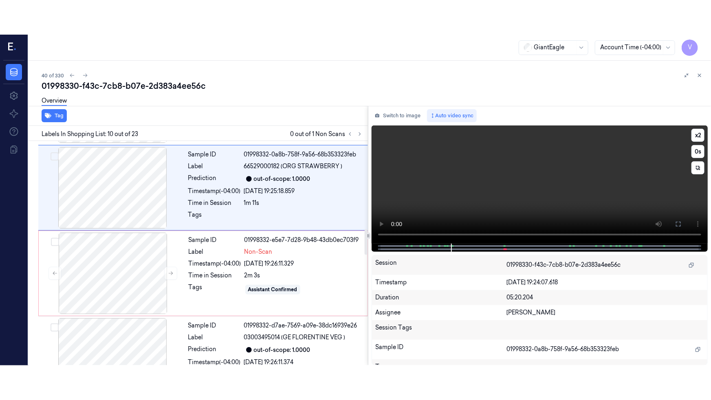
scroll to position [774, 0]
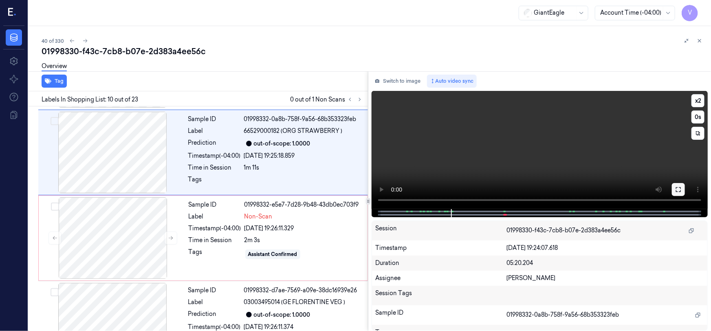
click at [678, 191] on icon at bounding box center [678, 189] width 7 height 7
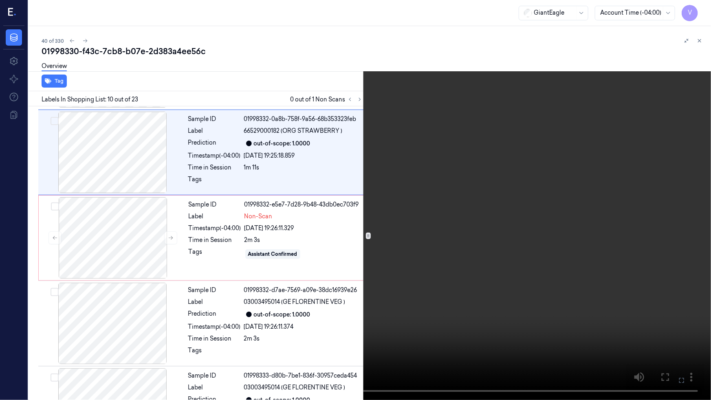
click at [371, 268] on video at bounding box center [355, 200] width 711 height 400
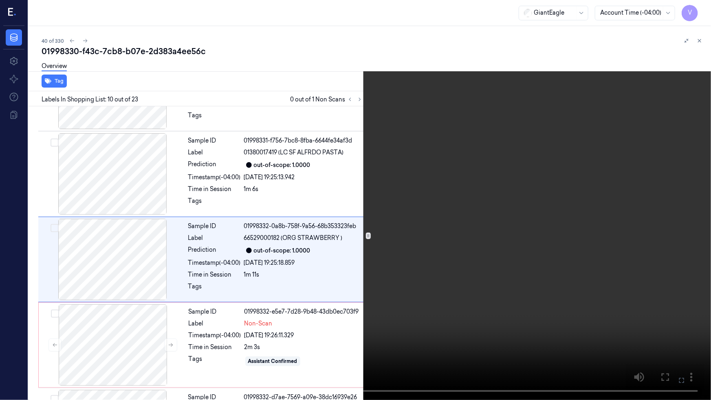
scroll to position [665, 0]
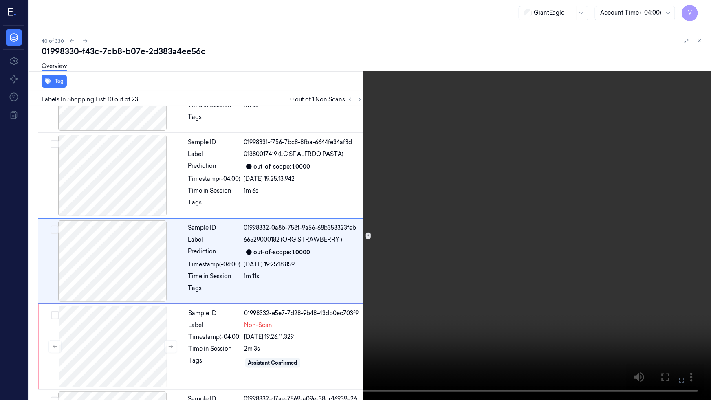
click at [296, 224] on video at bounding box center [355, 200] width 711 height 400
click at [322, 179] on video at bounding box center [355, 200] width 711 height 400
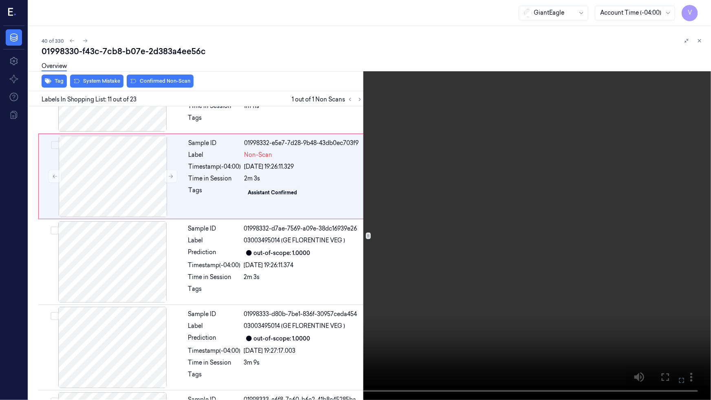
scroll to position [750, 0]
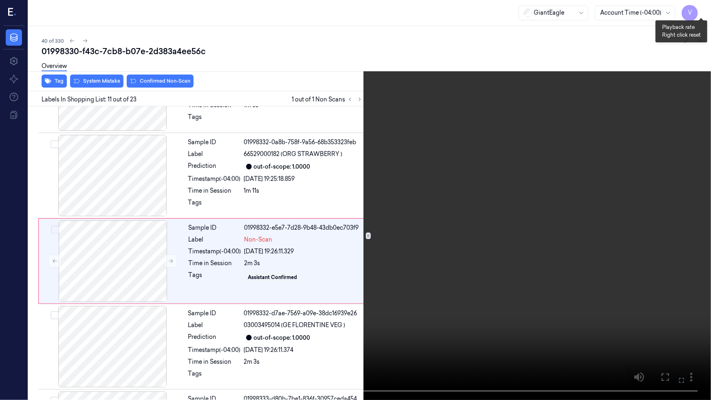
click at [703, 5] on button "x 2" at bounding box center [701, 9] width 13 height 13
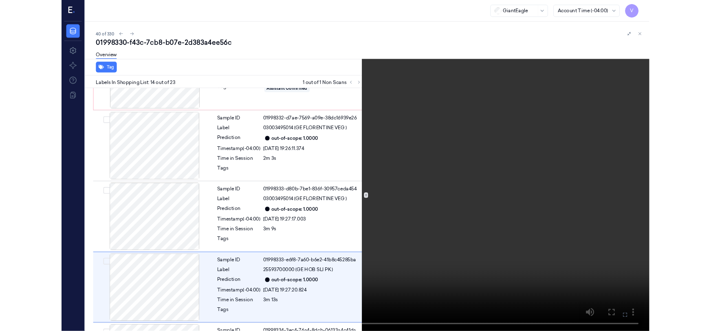
scroll to position [1007, 0]
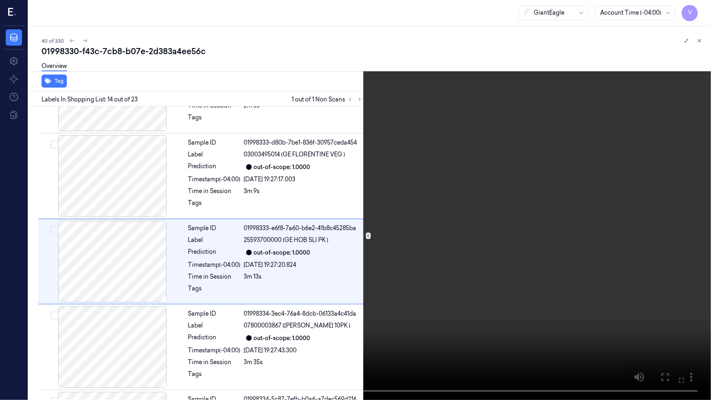
click at [356, 277] on video at bounding box center [355, 200] width 711 height 400
click at [0, 0] on icon at bounding box center [0, 0] width 0 height 0
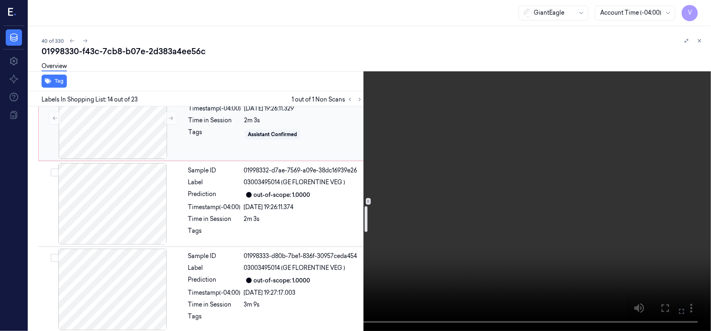
scroll to position [896, 0]
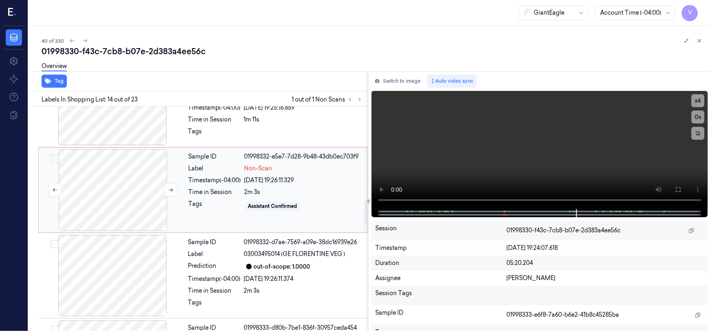
click at [130, 160] on div at bounding box center [112, 190] width 145 height 82
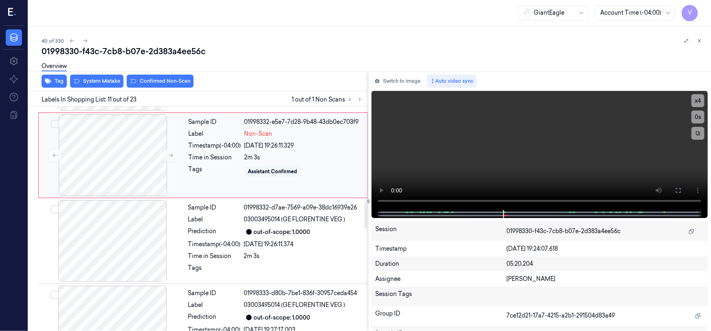
scroll to position [859, 0]
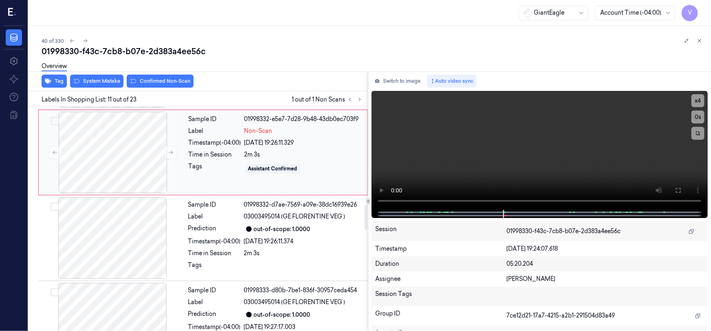
click at [187, 132] on div "Sample ID 01998332-e5e7-7d28-9b48-43db0ec703f9 Label Non-Scan Timestamp (-04:00…" at bounding box center [275, 153] width 181 height 82
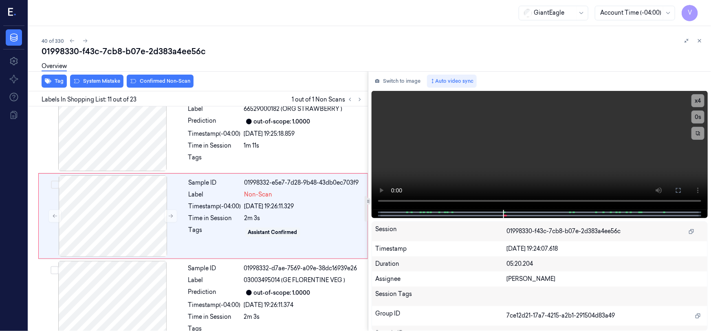
scroll to position [785, 0]
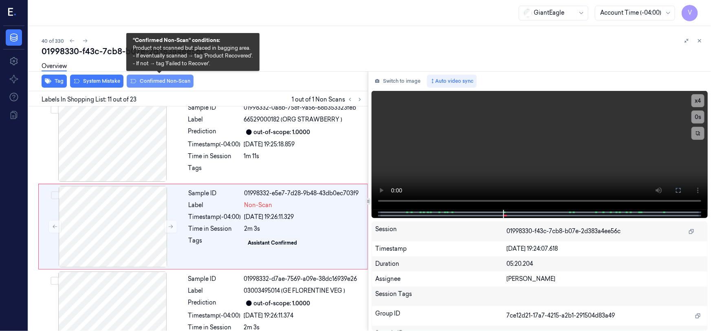
click at [160, 79] on button "Confirmed Non-Scan" at bounding box center [160, 81] width 67 height 13
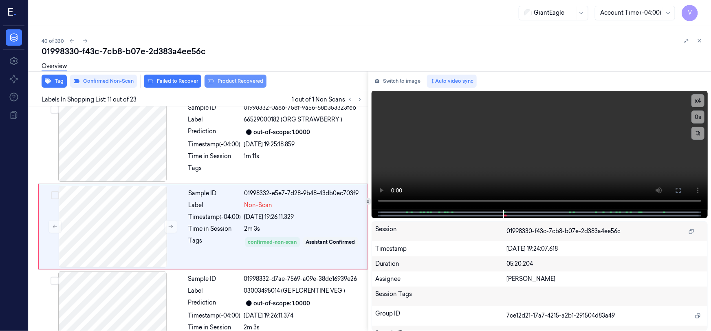
click at [238, 80] on button "Product Recovered" at bounding box center [236, 81] width 62 height 13
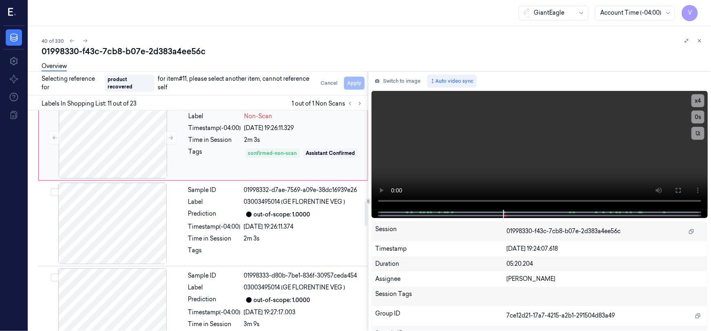
scroll to position [896, 0]
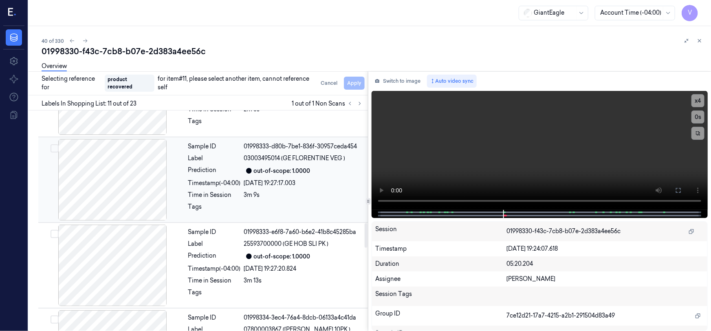
click at [153, 166] on div at bounding box center [112, 180] width 145 height 82
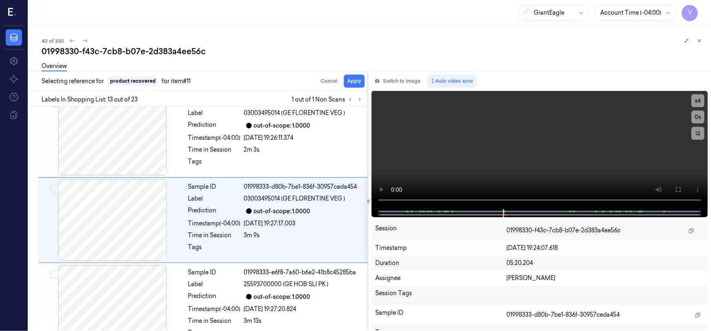
scroll to position [956, 0]
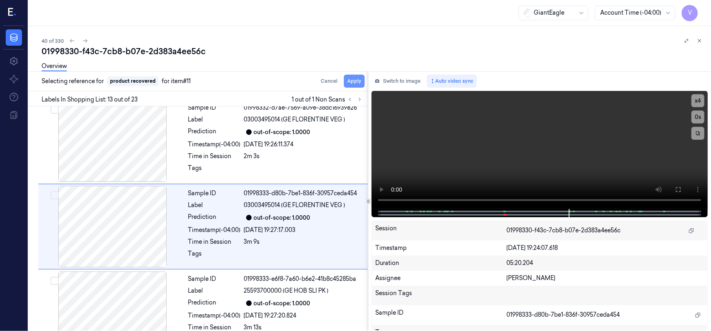
click at [357, 83] on button "Apply" at bounding box center [354, 81] width 21 height 13
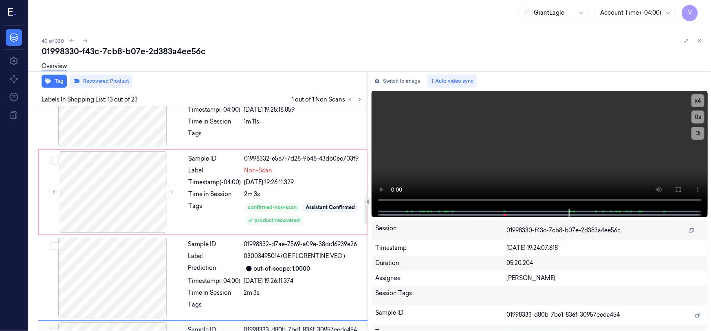
scroll to position [808, 0]
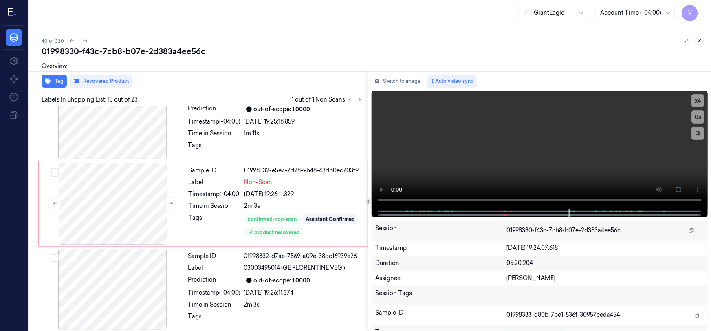
click at [700, 38] on icon at bounding box center [700, 41] width 6 height 6
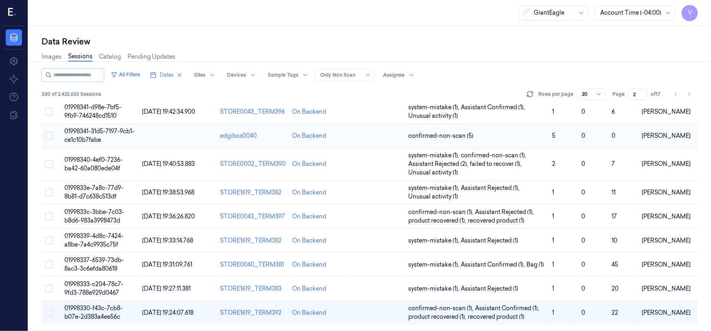
scroll to position [293, 0]
